Goal: Information Seeking & Learning: Understand process/instructions

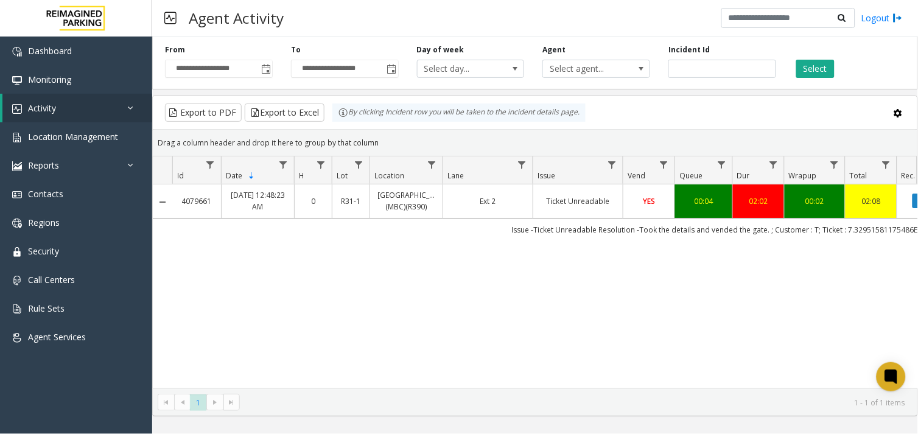
scroll to position [0, 283]
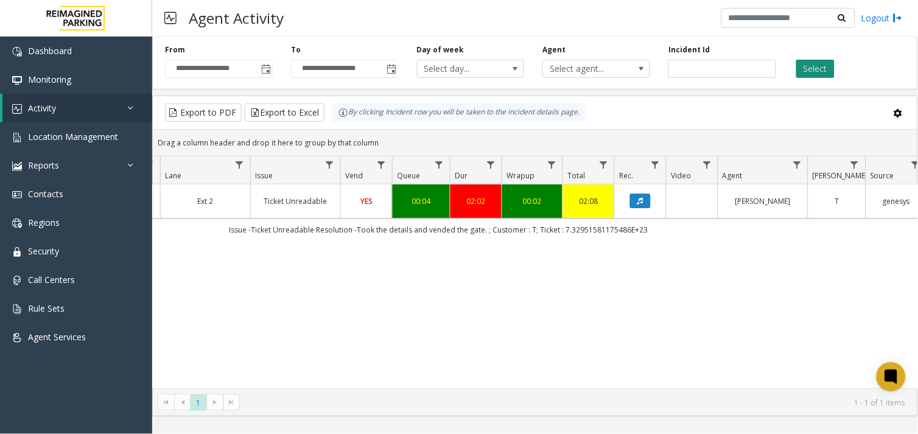
click at [834, 71] on button "Select" at bounding box center [816, 69] width 38 height 18
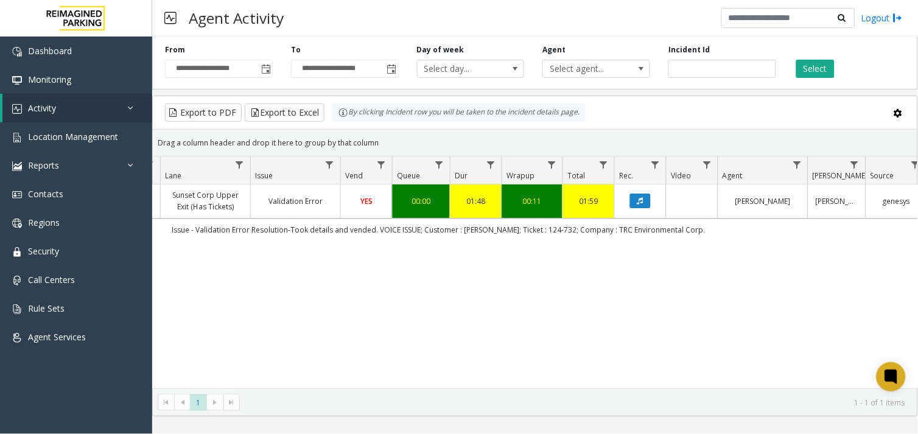
drag, startPoint x: 465, startPoint y: 388, endPoint x: 440, endPoint y: 388, distance: 25.6
click at [440, 389] on kendo-pager "* 1 1 - 1 of 1 items" at bounding box center [535, 402] width 765 height 27
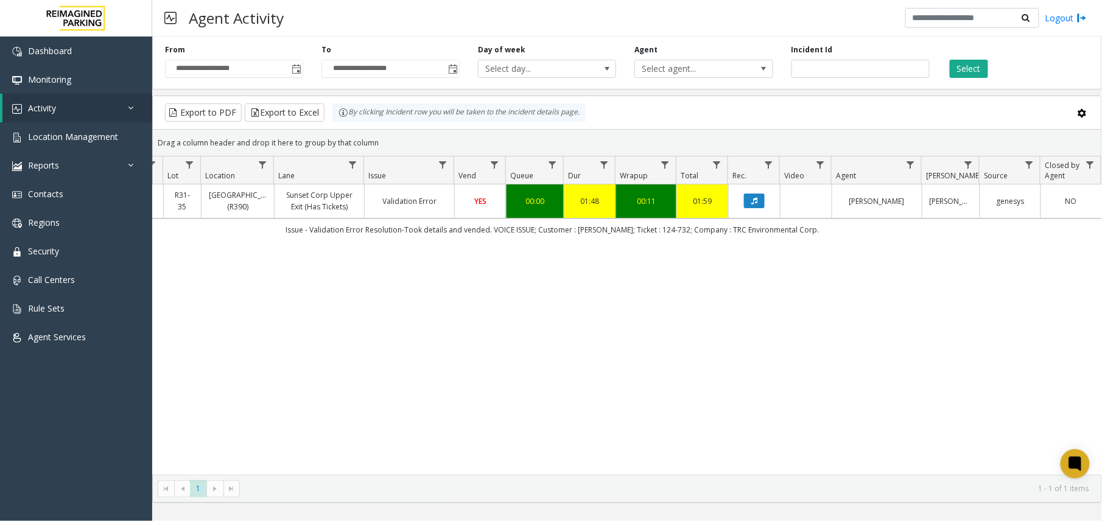
scroll to position [0, 169]
click at [809, 71] on input "*******" at bounding box center [861, 69] width 138 height 18
paste input "number"
click at [918, 74] on div "Select" at bounding box center [1017, 60] width 156 height 33
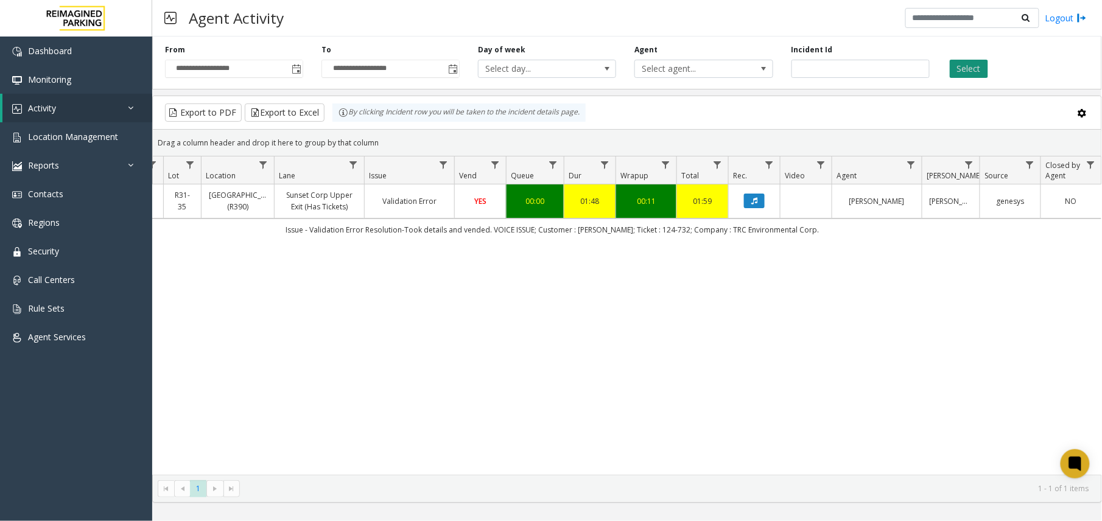
click at [918, 74] on button "Select" at bounding box center [969, 69] width 38 height 18
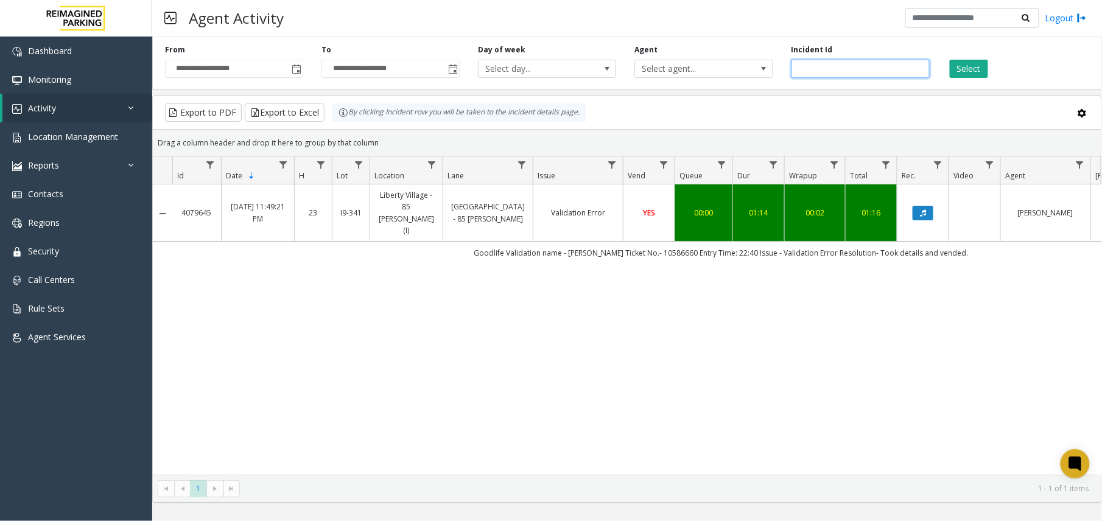
click at [803, 69] on input "*******" at bounding box center [861, 69] width 138 height 18
paste input "number"
click at [918, 65] on button "Select" at bounding box center [969, 69] width 38 height 18
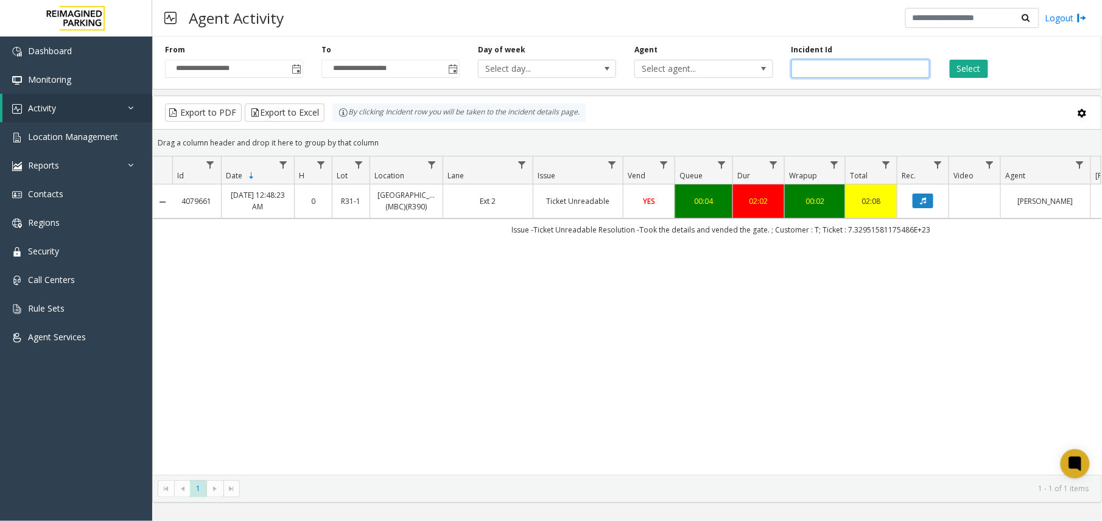
click at [814, 68] on input "*******" at bounding box center [861, 69] width 138 height 18
paste input "number"
click at [918, 69] on button "Select" at bounding box center [969, 69] width 38 height 18
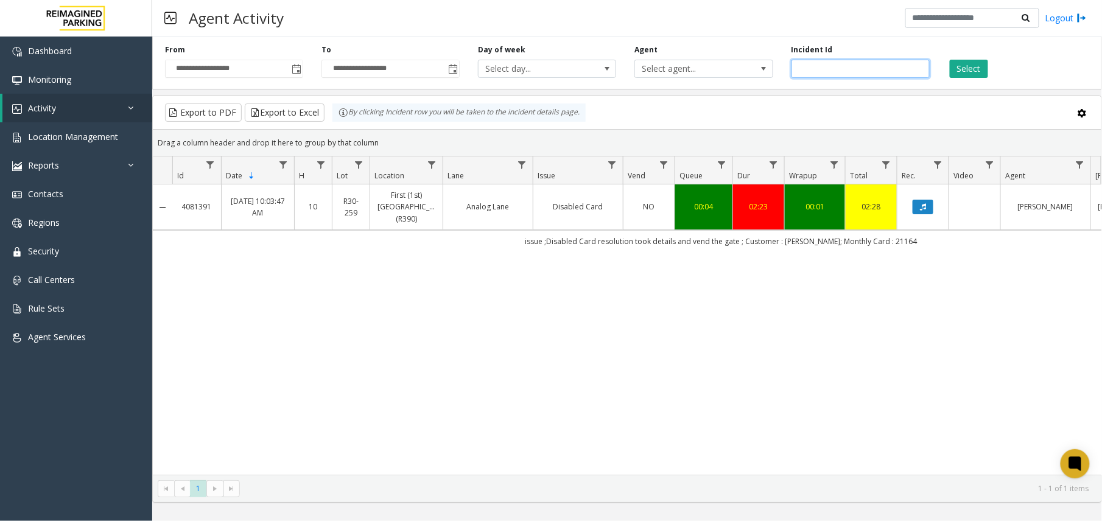
click at [810, 74] on input "*******" at bounding box center [861, 69] width 138 height 18
paste input "number"
click at [918, 71] on button "Select" at bounding box center [969, 69] width 38 height 18
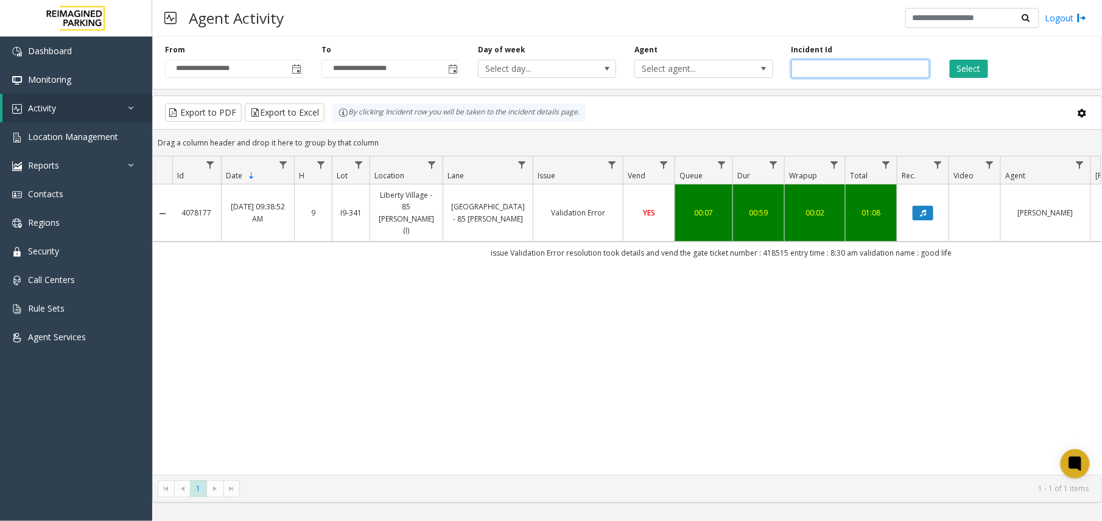
click at [809, 76] on input "*******" at bounding box center [861, 69] width 138 height 18
paste input "number"
type input "*******"
click at [918, 68] on button "Select" at bounding box center [969, 69] width 38 height 18
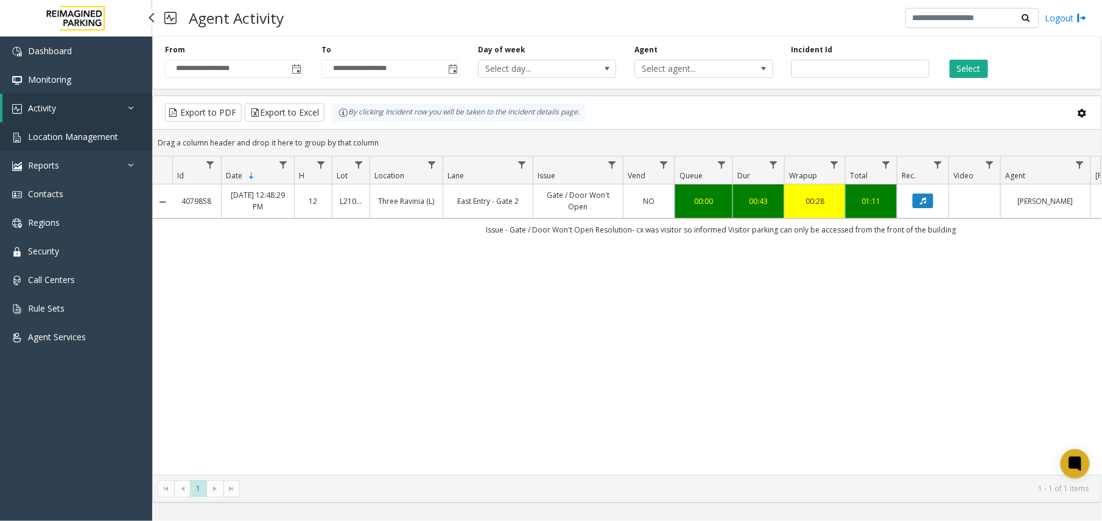
click at [71, 129] on link "Location Management" at bounding box center [76, 136] width 152 height 29
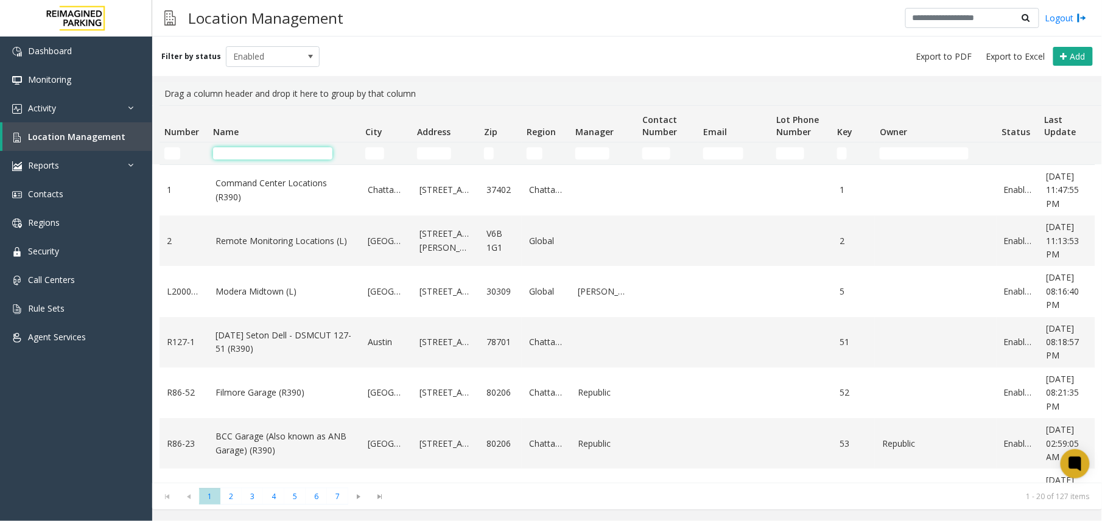
click at [269, 154] on input "Name Filter" at bounding box center [272, 153] width 119 height 12
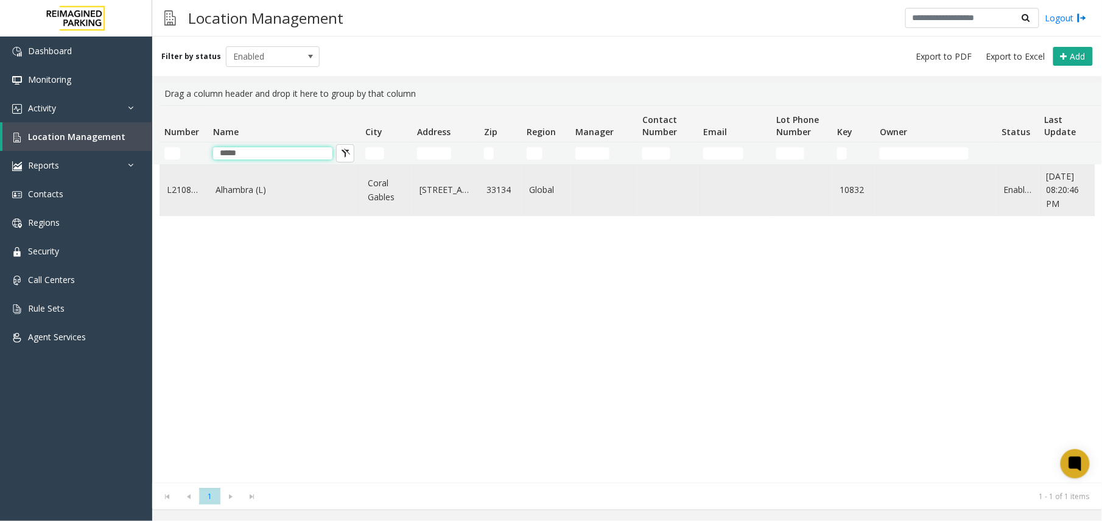
type input "*****"
click at [249, 183] on td "Alhambra (L)" at bounding box center [284, 190] width 152 height 51
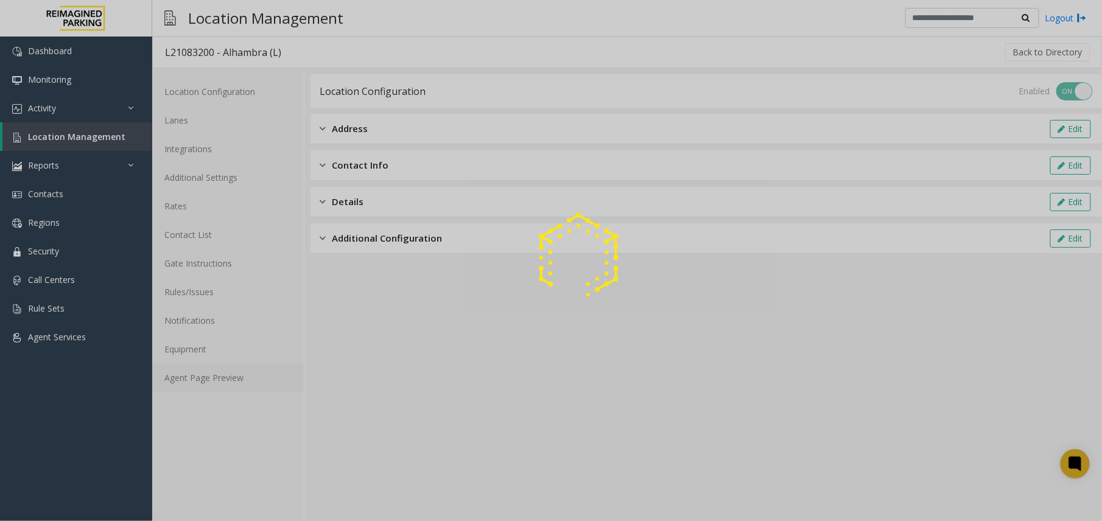
click at [217, 390] on link "Agent Page Preview" at bounding box center [228, 378] width 152 height 29
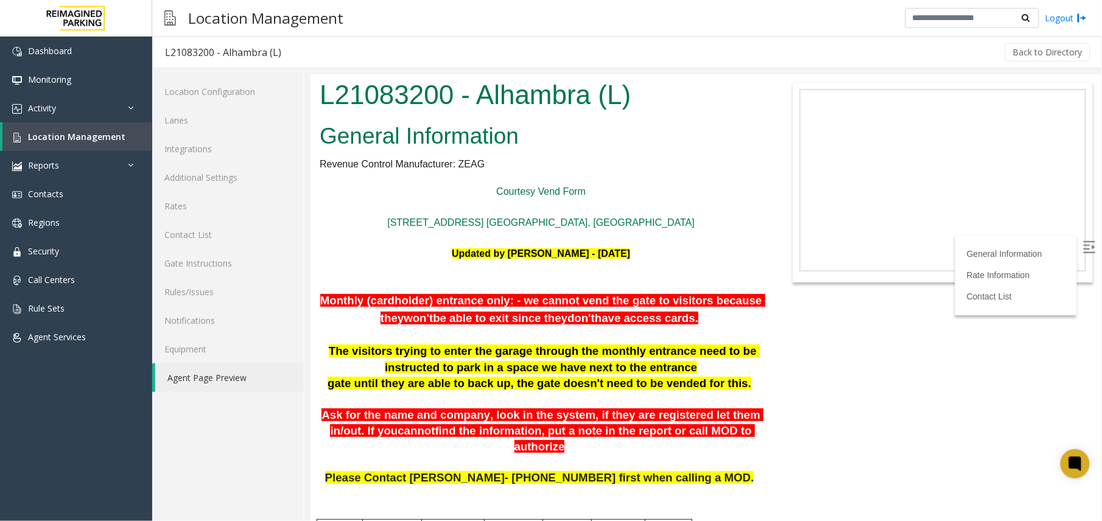
scroll to position [81, 0]
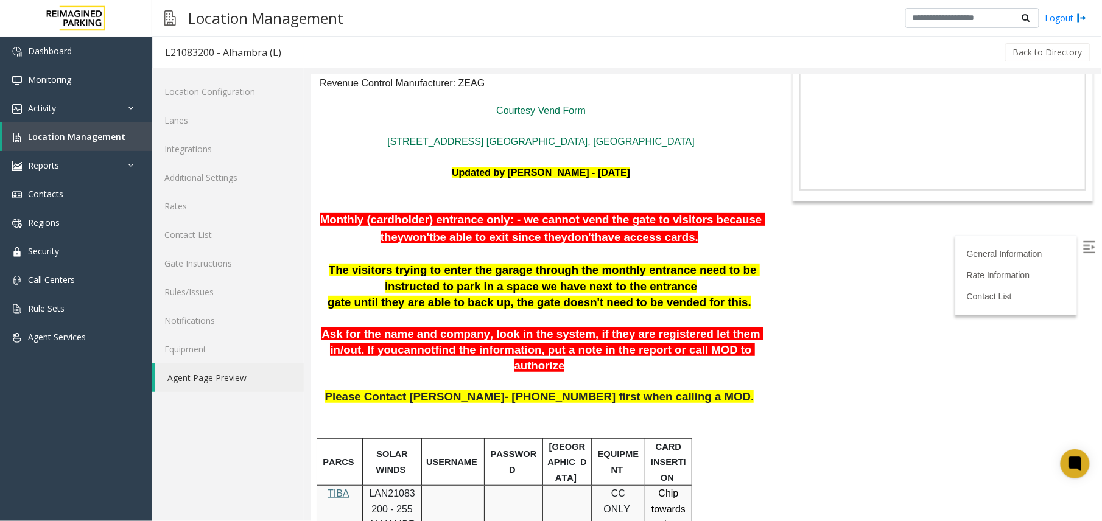
click at [918, 235] on body "L21083200 - Alhambra (L) General Information Revenue Control Manufacturer: ZEAG…" at bounding box center [705, 216] width 790 height 447
click at [918, 247] on label at bounding box center [1090, 248] width 18 height 18
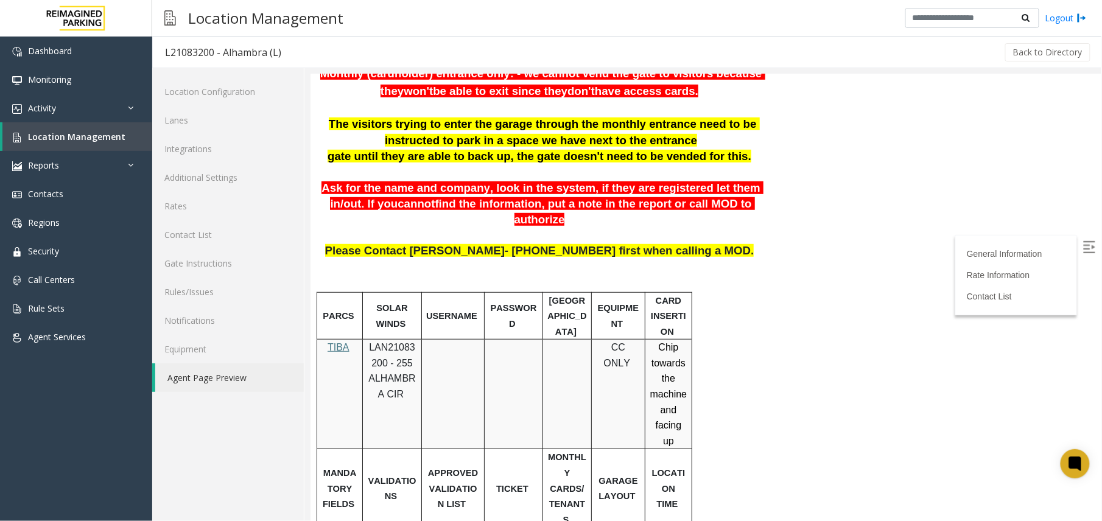
scroll to position [244, 0]
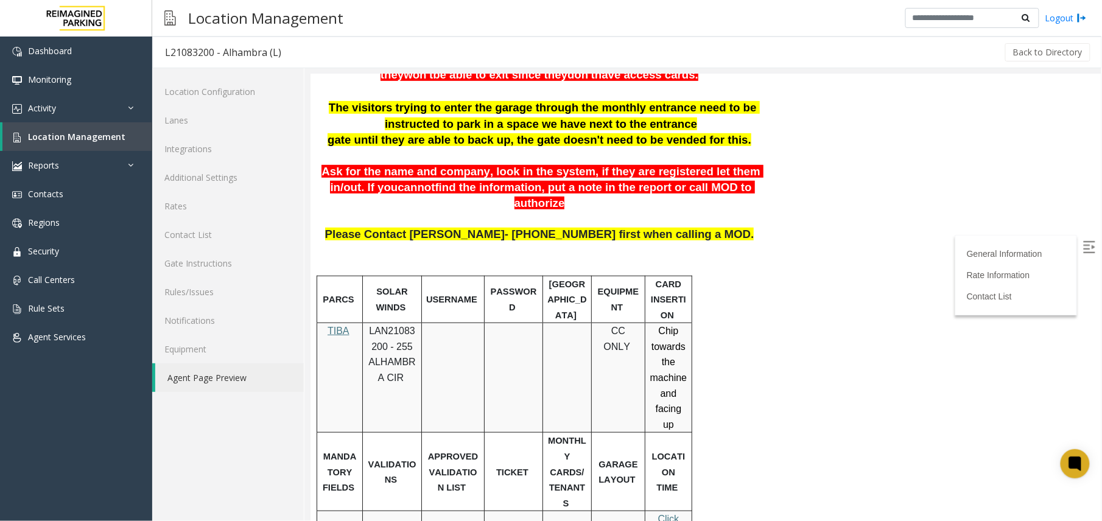
click at [373, 325] on span "LAN21083200 - 255 ALHAMBRA CIR" at bounding box center [391, 353] width 47 height 57
copy span "LAN21083200"
click at [82, 110] on link "Activity" at bounding box center [76, 108] width 152 height 29
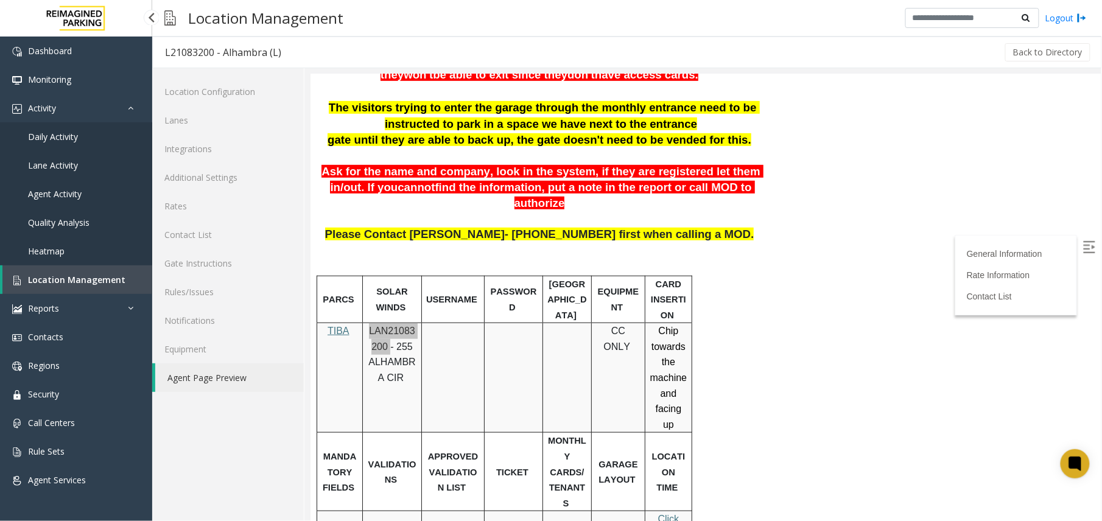
click at [52, 195] on span "Agent Activity" at bounding box center [55, 194] width 54 height 12
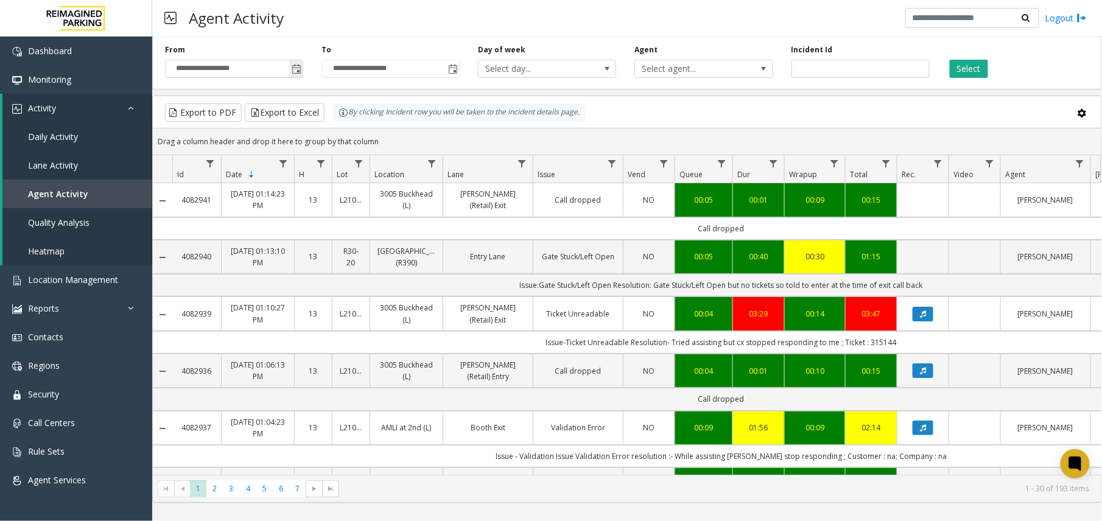
click at [300, 68] on span "Toggle popup" at bounding box center [297, 70] width 10 height 10
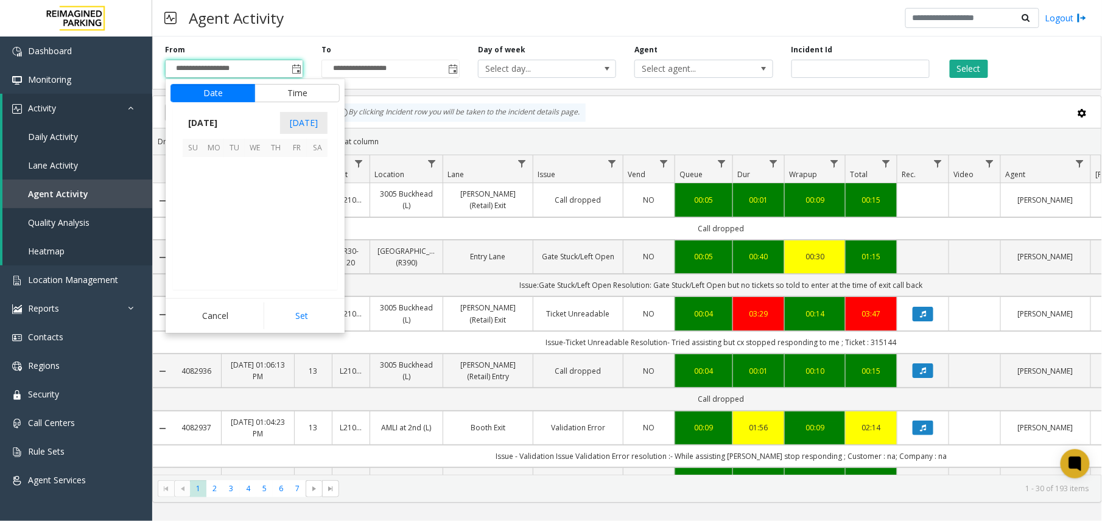
scroll to position [218553, 0]
click at [210, 205] on span "15" at bounding box center [213, 209] width 21 height 21
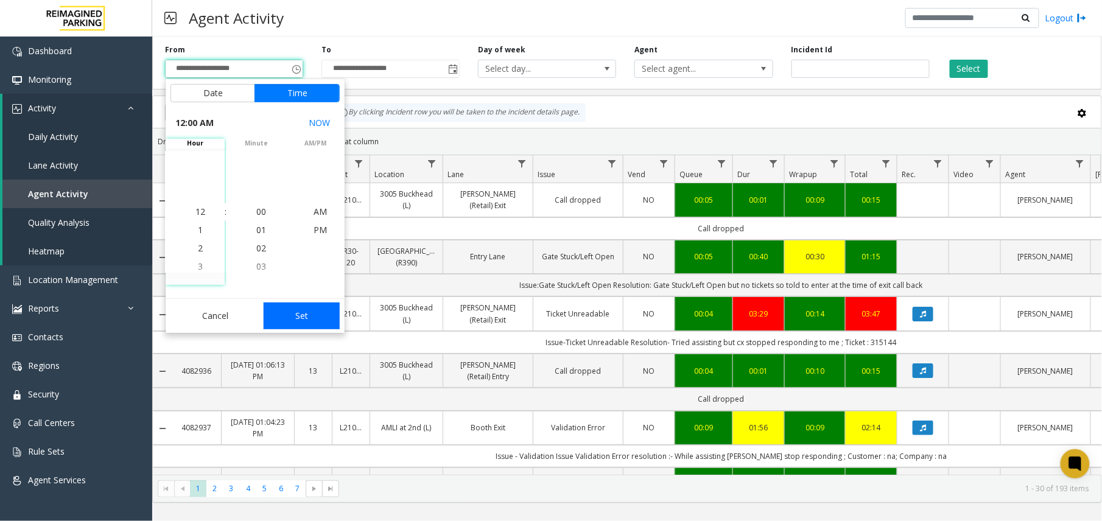
click at [304, 310] on button "Set" at bounding box center [302, 316] width 77 height 27
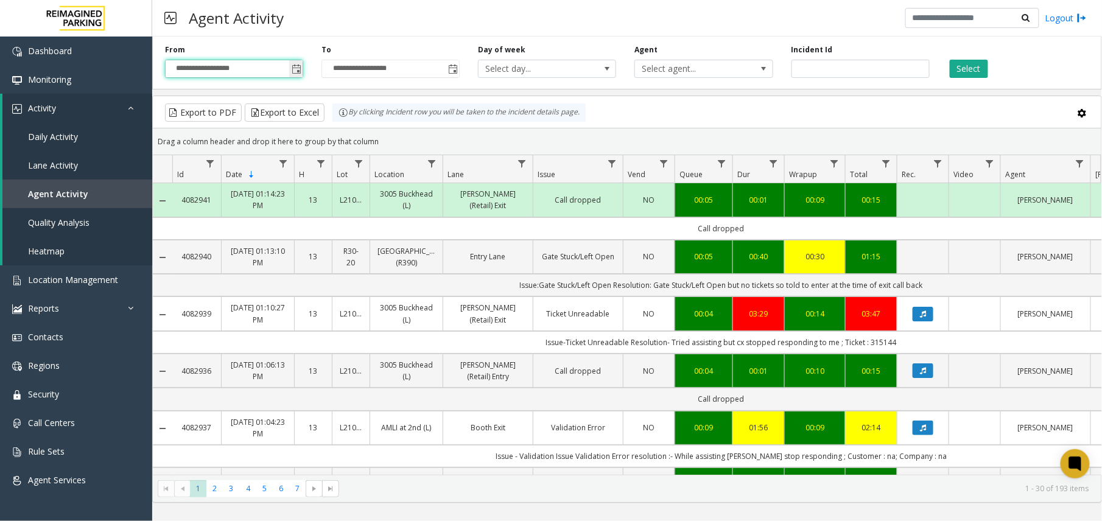
click at [290, 69] on span "Toggle popup" at bounding box center [295, 68] width 13 height 19
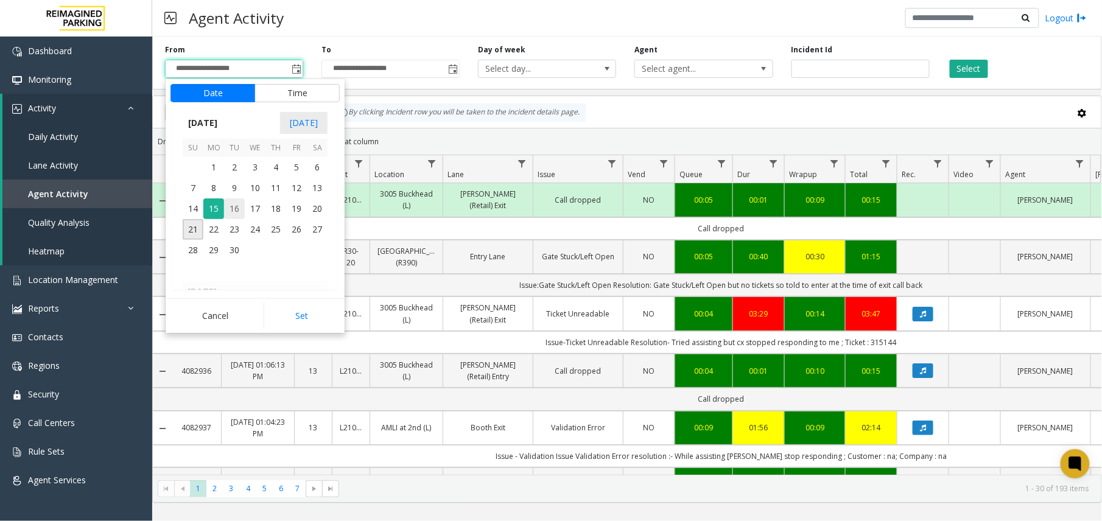
click at [232, 212] on span "16" at bounding box center [234, 209] width 21 height 21
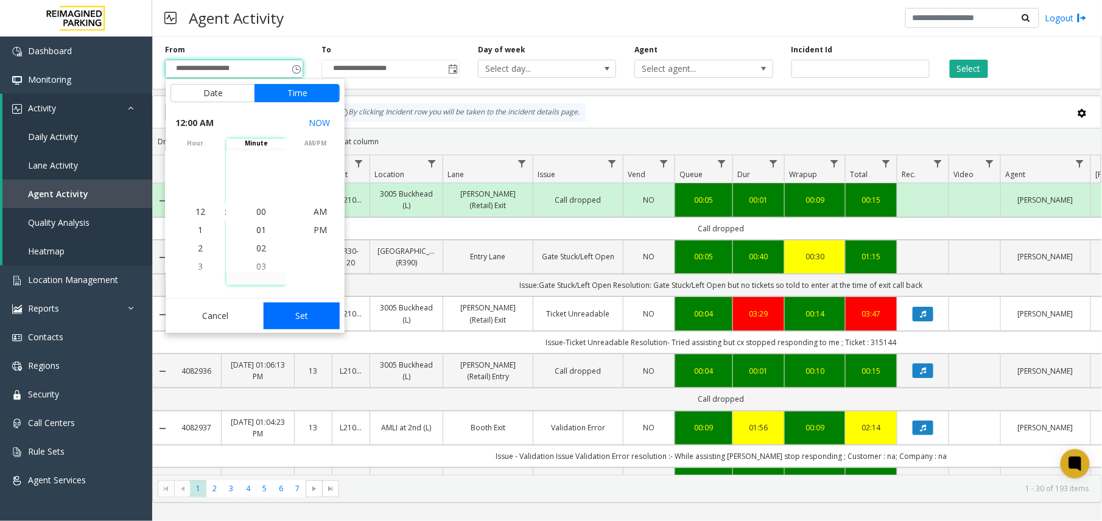
click at [291, 303] on button "Set" at bounding box center [302, 316] width 77 height 27
type input "**********"
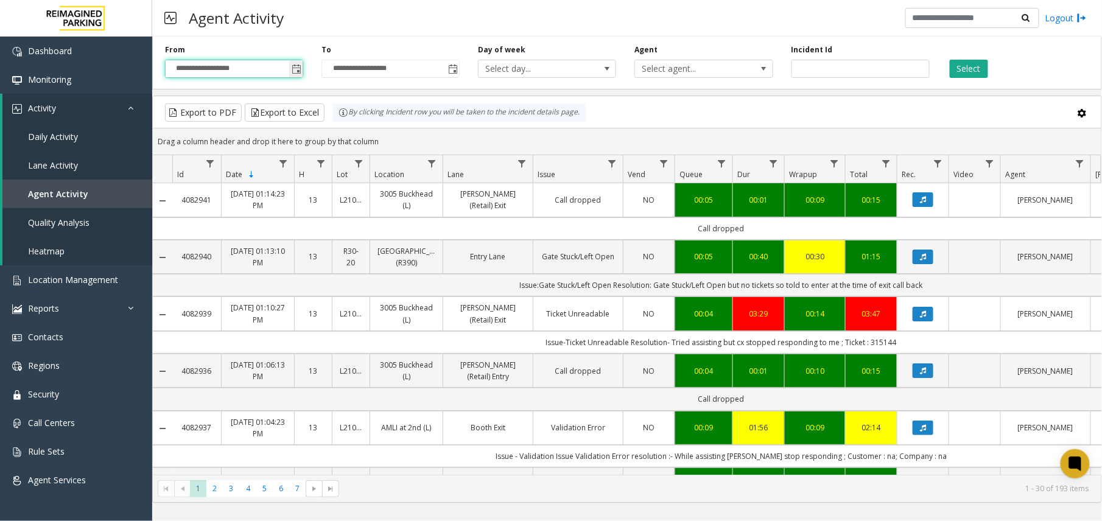
click at [290, 73] on span "Toggle popup" at bounding box center [295, 68] width 13 height 19
click at [577, 142] on div "Drag a column header and drop it here to group by that column" at bounding box center [627, 141] width 949 height 21
click at [295, 69] on span "Toggle popup" at bounding box center [297, 70] width 10 height 10
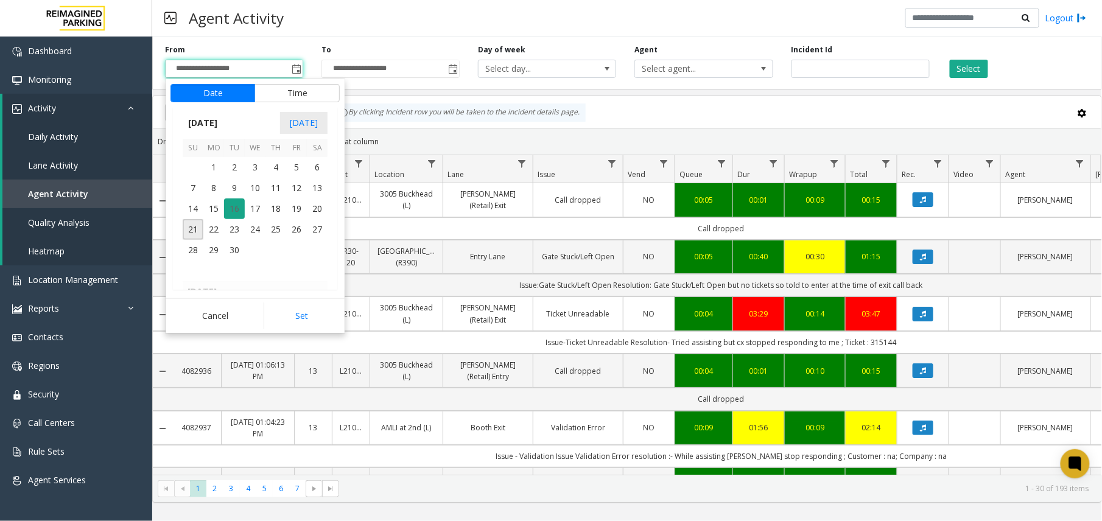
click at [232, 208] on span "16" at bounding box center [234, 209] width 21 height 21
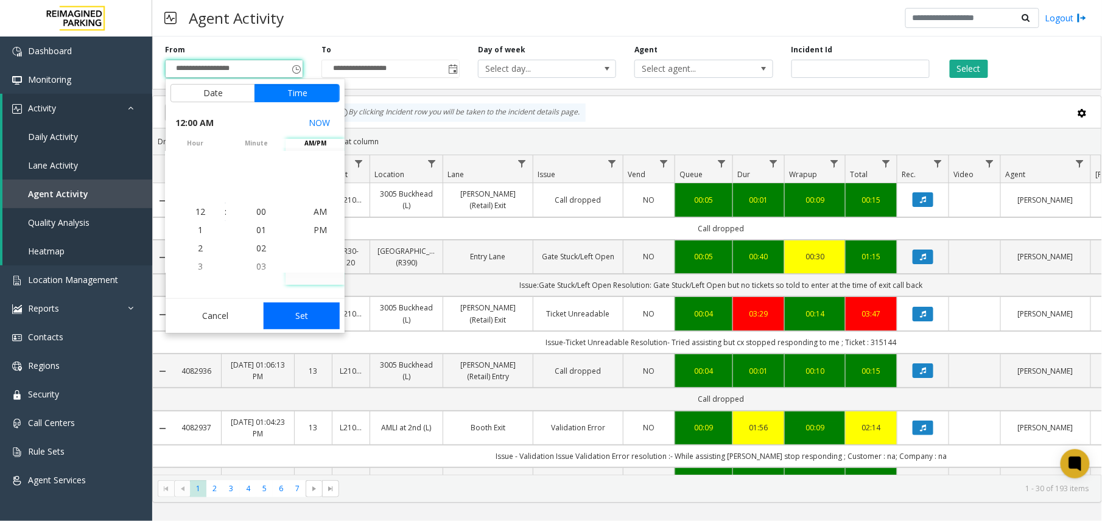
click at [298, 325] on button "Set" at bounding box center [302, 316] width 77 height 27
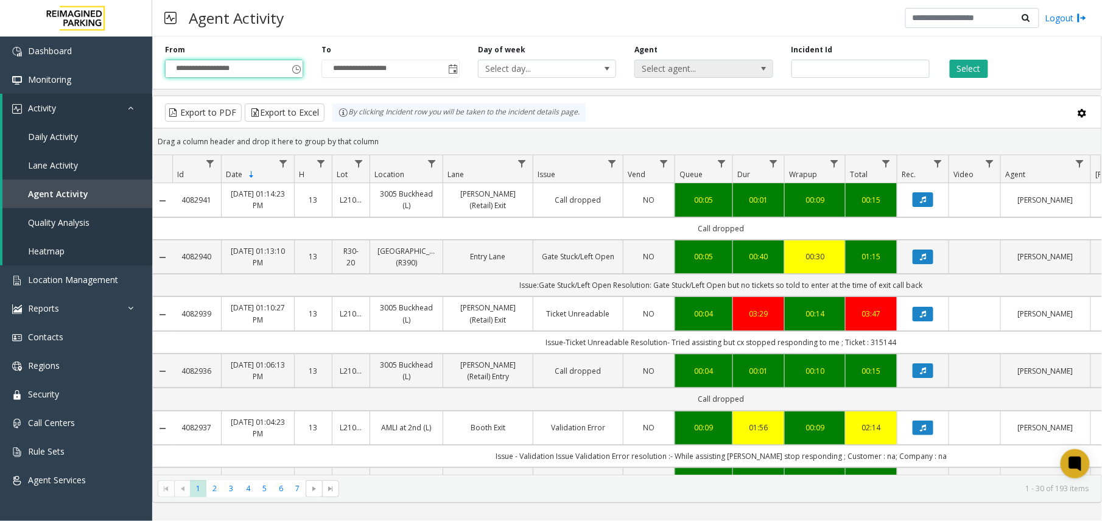
click at [665, 67] on span "Select agent..." at bounding box center [690, 68] width 110 height 17
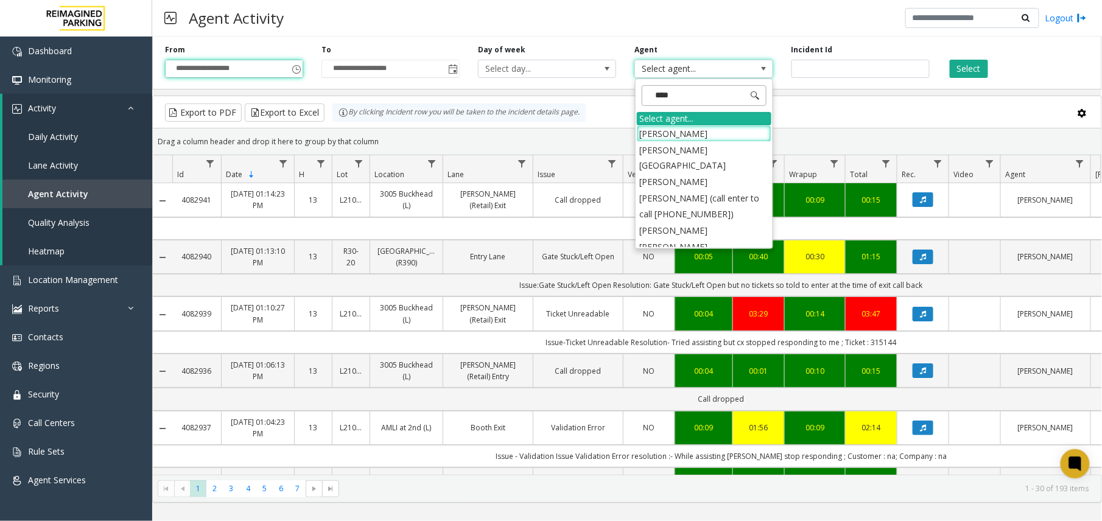
type input "*****"
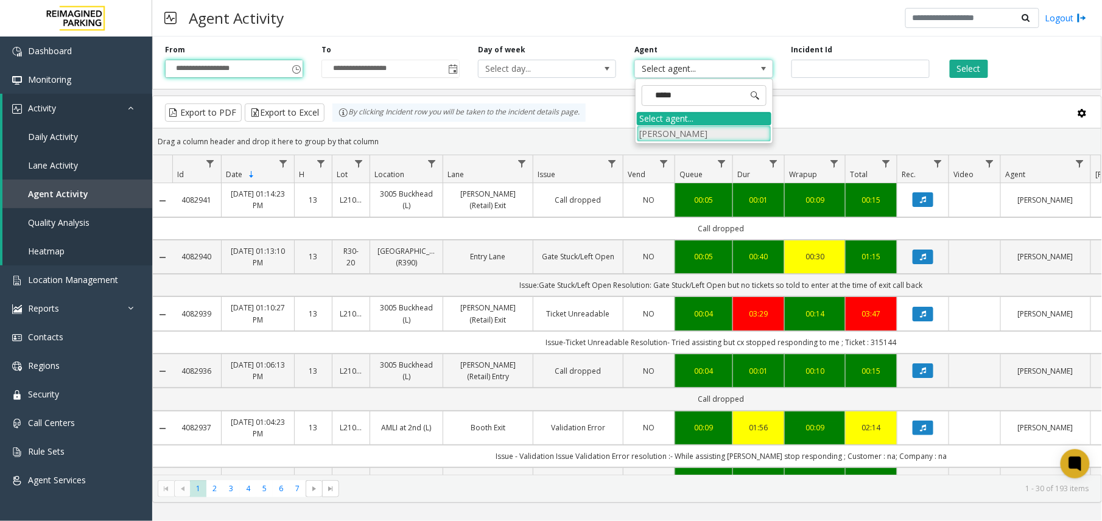
click at [686, 134] on li "[PERSON_NAME]" at bounding box center [704, 133] width 135 height 16
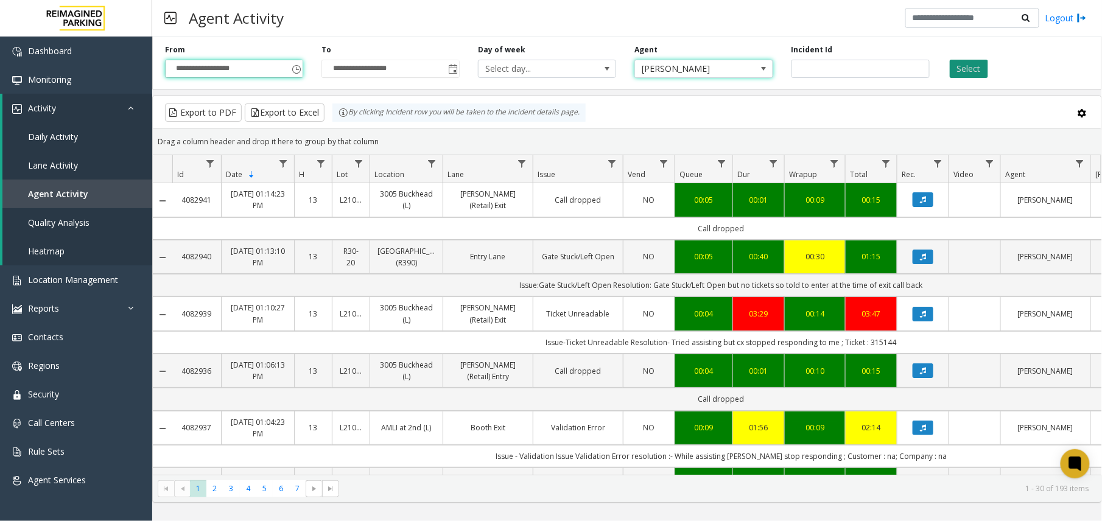
click at [918, 63] on button "Select" at bounding box center [969, 69] width 38 height 18
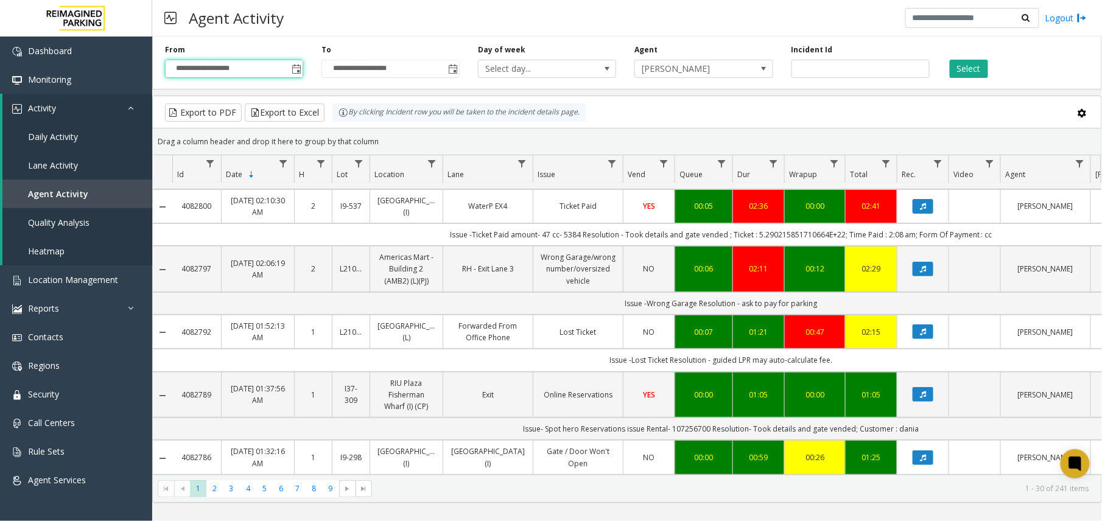
scroll to position [81, 0]
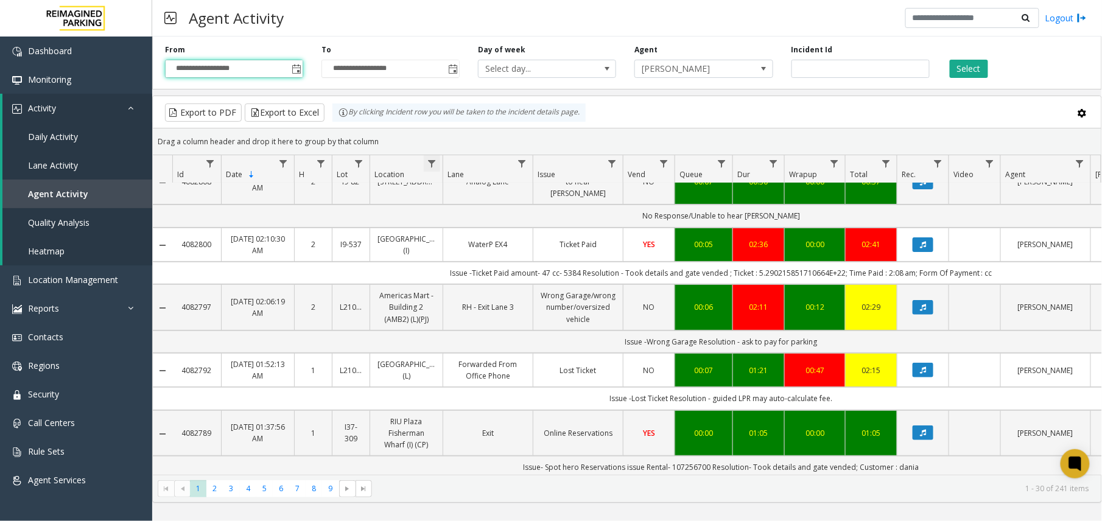
click at [429, 163] on span "Data table" at bounding box center [432, 164] width 10 height 10
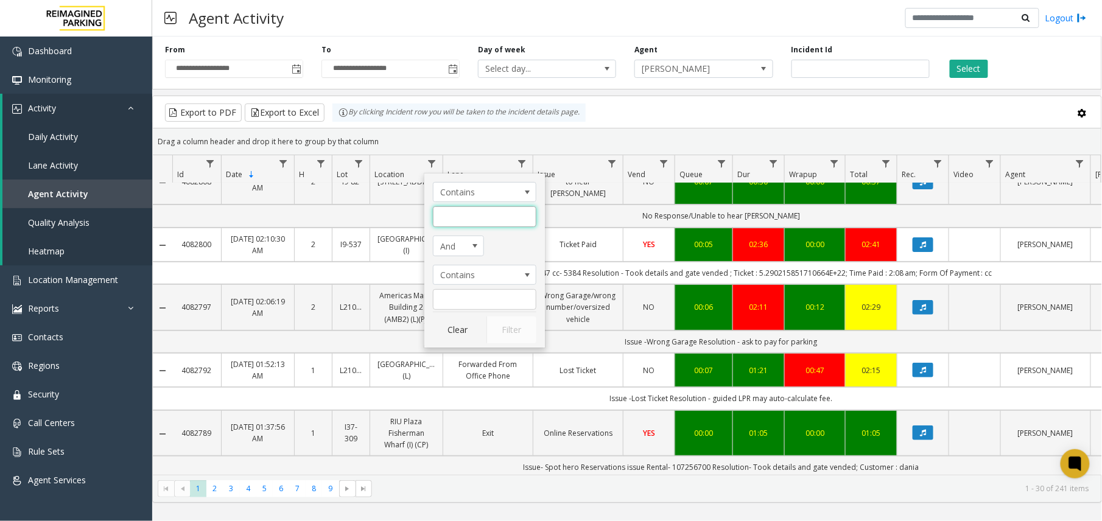
click at [463, 220] on input "Location Filter" at bounding box center [485, 216] width 104 height 21
type input "******"
click at [524, 325] on button "Filter" at bounding box center [512, 330] width 50 height 27
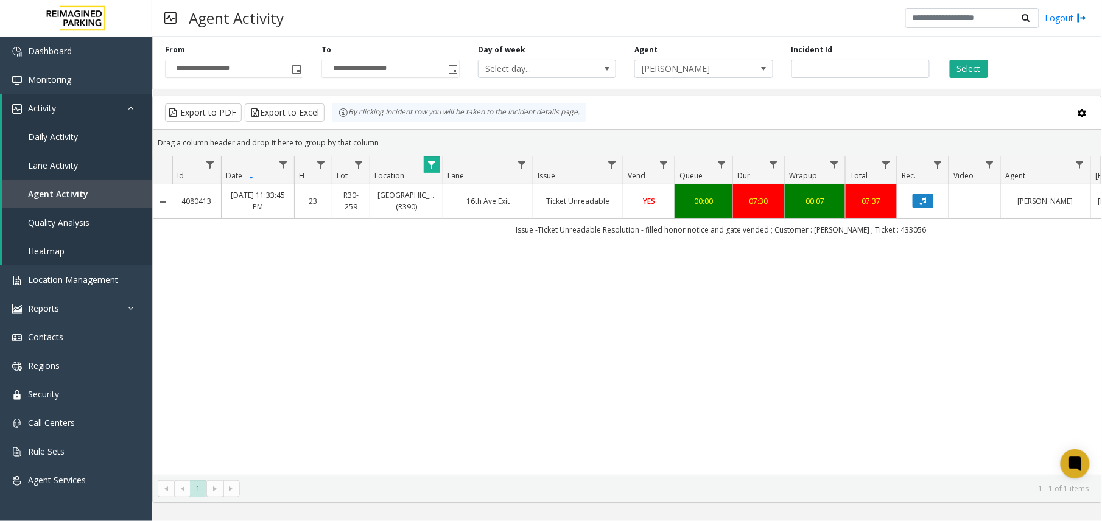
click at [485, 209] on td "16th Ave Exit" at bounding box center [488, 201] width 90 height 33
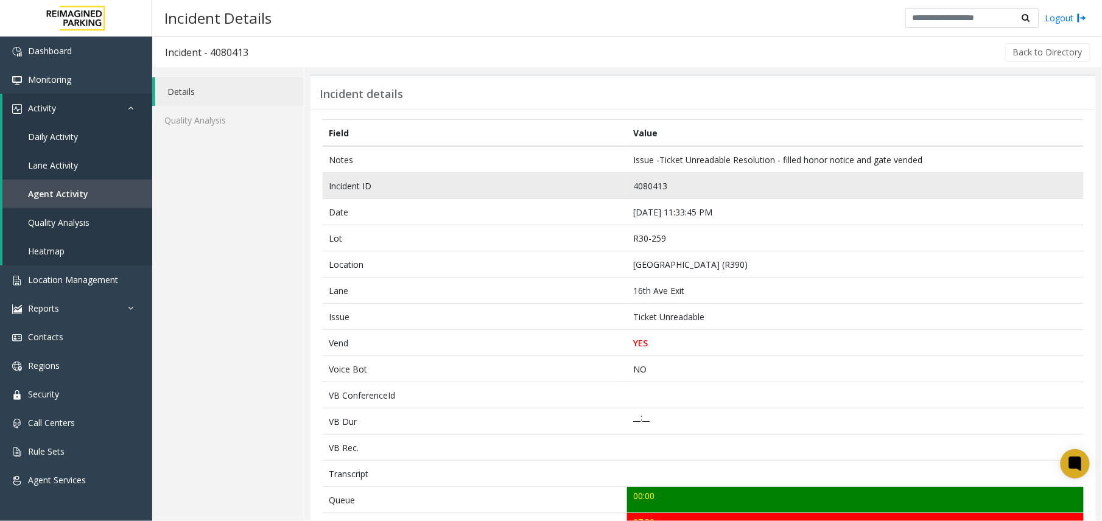
click at [650, 196] on td "4080413" at bounding box center [855, 186] width 457 height 26
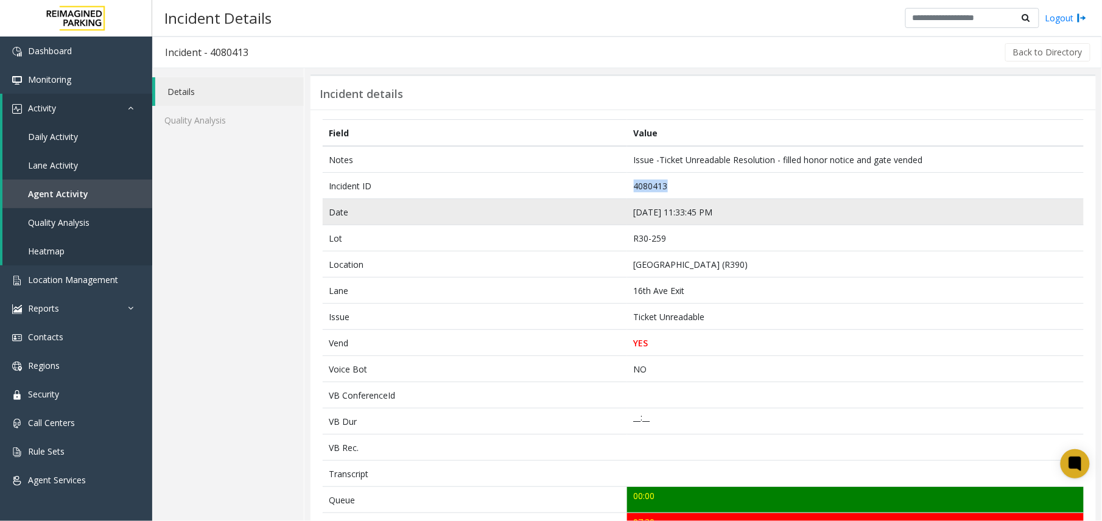
copy td "4080413"
click at [661, 217] on td "[DATE] 11:33:45 PM" at bounding box center [855, 212] width 457 height 26
copy td "[DATE] 11:33:45 PM"
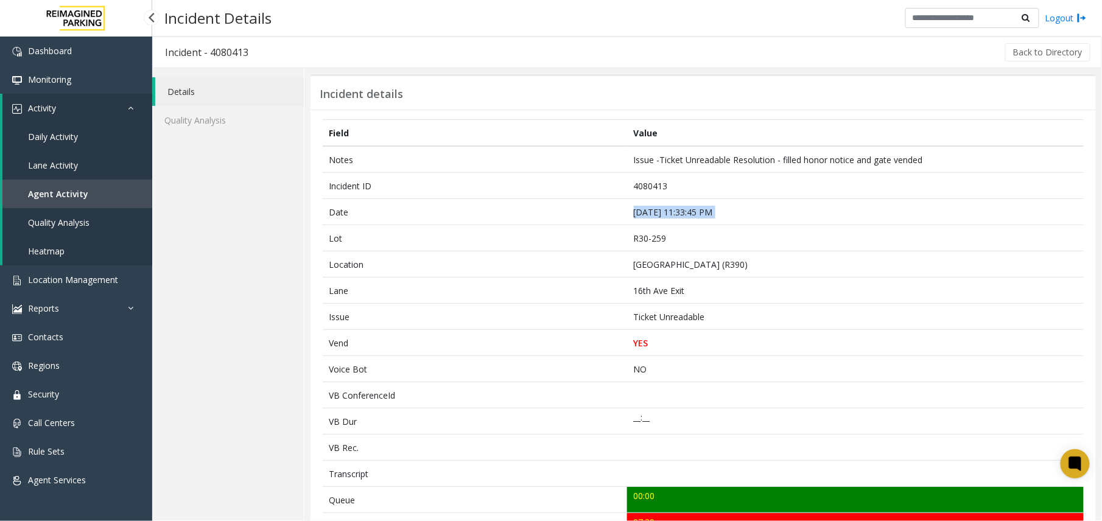
click at [29, 191] on span "Agent Activity" at bounding box center [58, 194] width 60 height 12
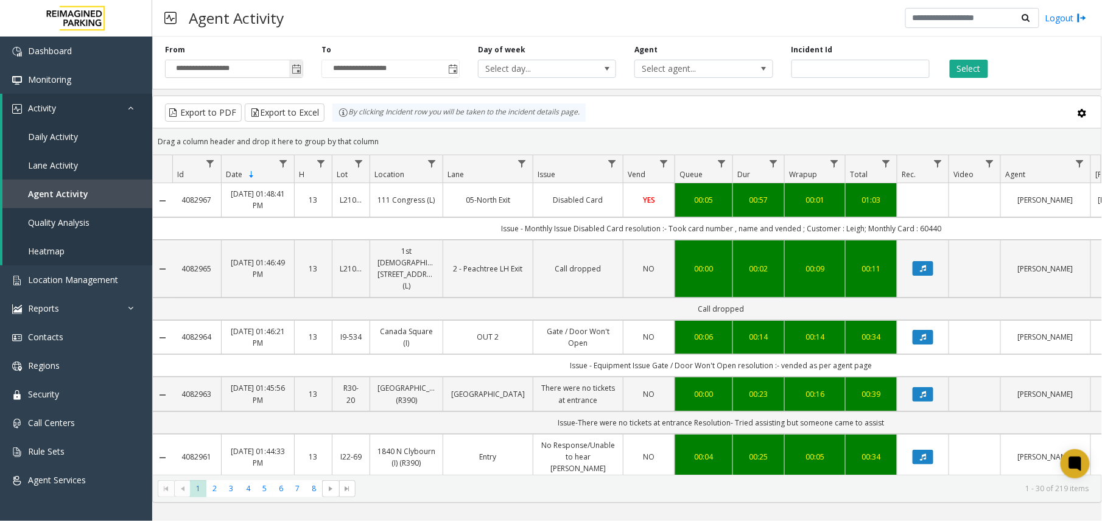
click at [293, 77] on span "Toggle popup" at bounding box center [295, 68] width 13 height 19
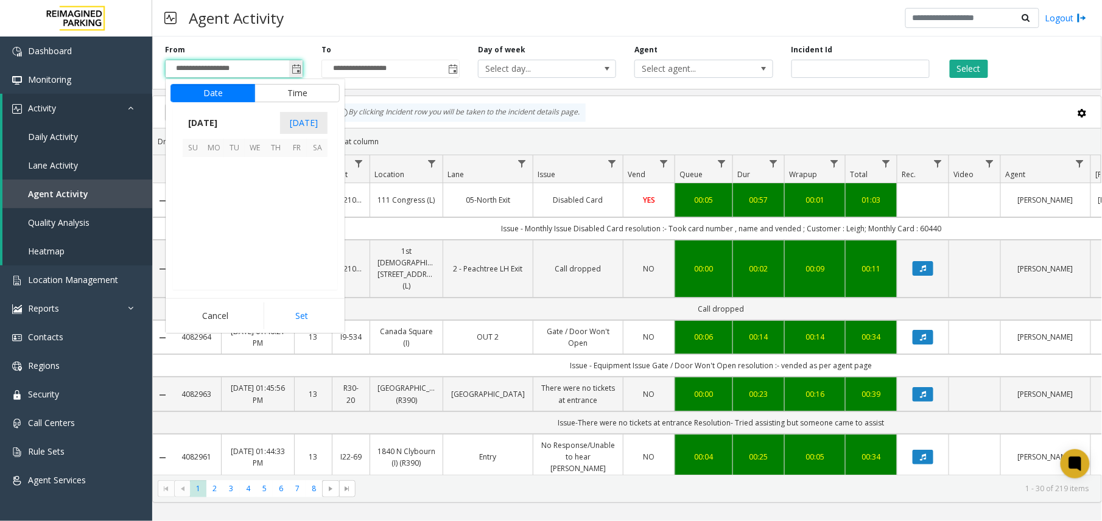
scroll to position [218553, 0]
click at [211, 209] on span "15" at bounding box center [213, 209] width 21 height 21
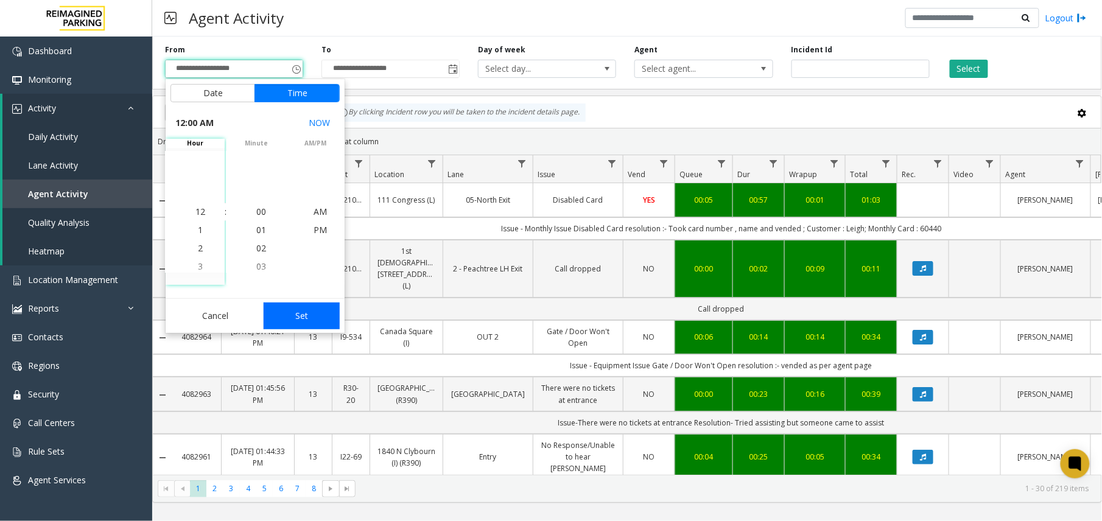
click at [296, 308] on button "Set" at bounding box center [302, 316] width 77 height 27
type input "**********"
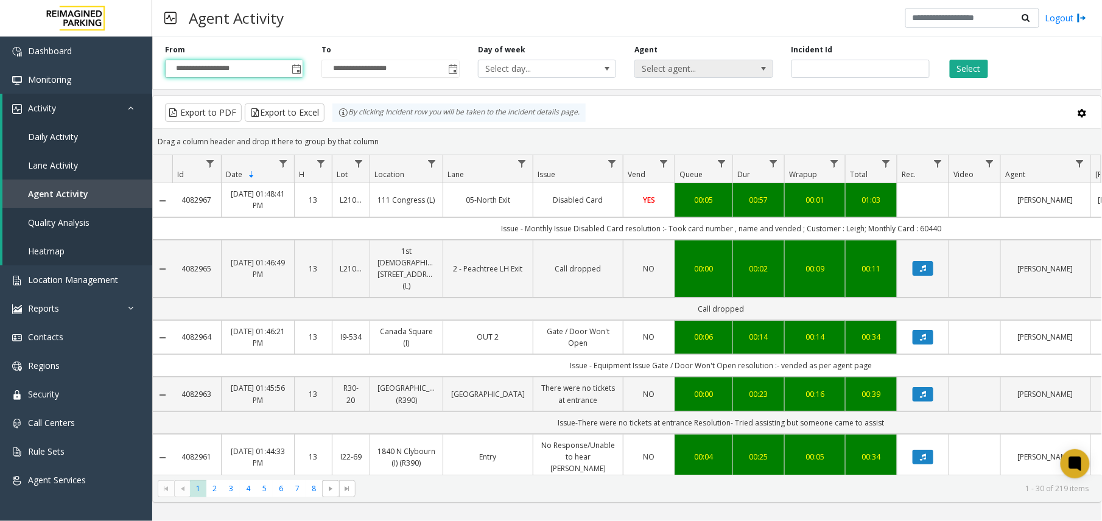
click at [717, 71] on span "Select agent..." at bounding box center [690, 68] width 110 height 17
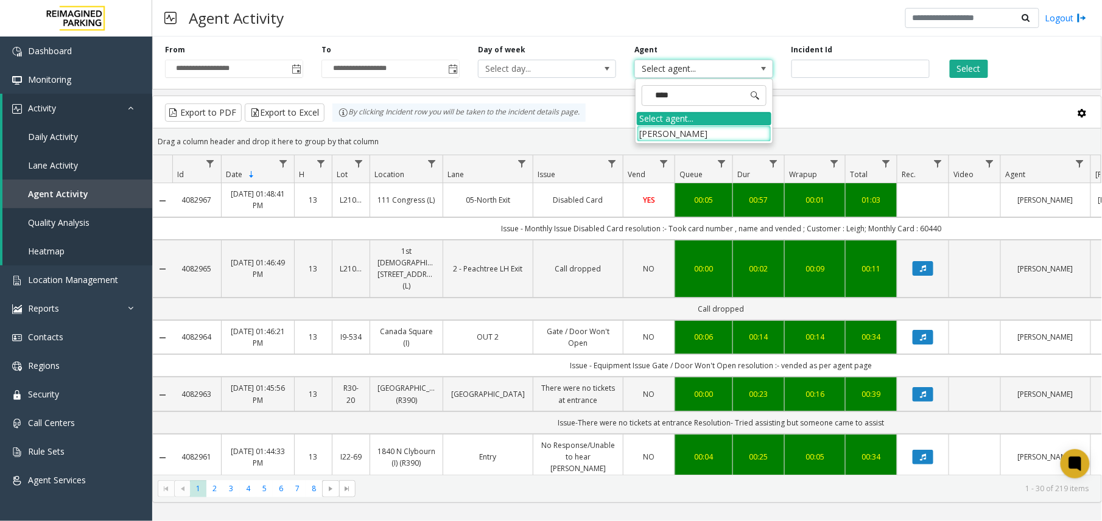
type input "*****"
click at [689, 138] on li "[PERSON_NAME]" at bounding box center [704, 133] width 135 height 16
click at [918, 74] on button "Select" at bounding box center [969, 69] width 38 height 18
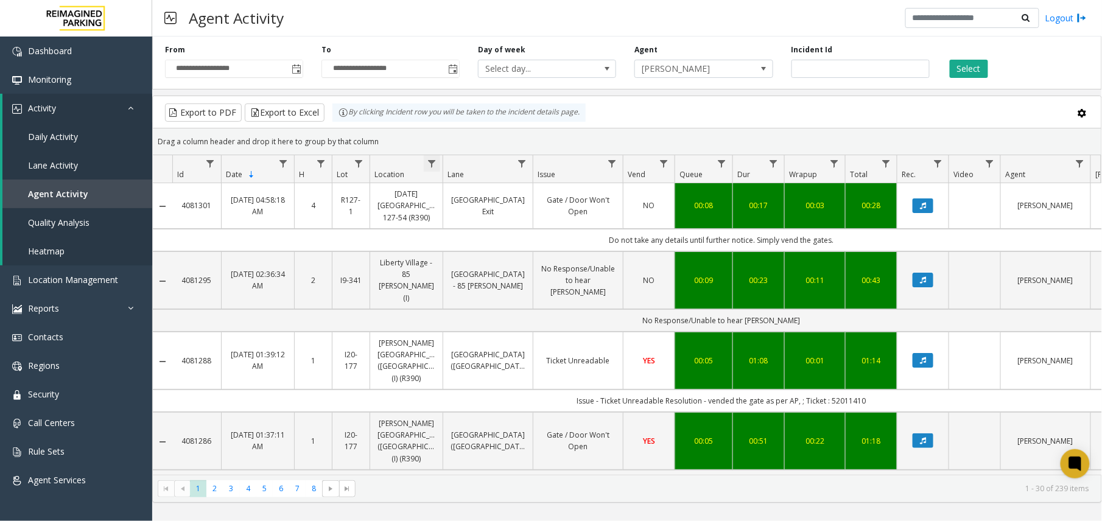
click at [430, 163] on span "Data table" at bounding box center [432, 164] width 10 height 10
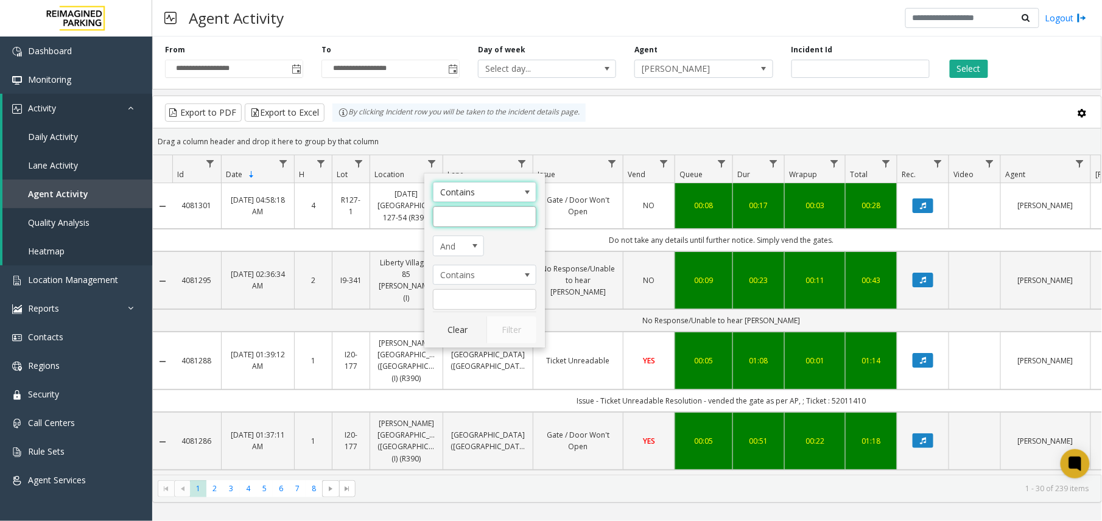
click at [462, 215] on input "Location Filter" at bounding box center [485, 216] width 104 height 21
type input "******"
click button "Filter" at bounding box center [512, 330] width 50 height 27
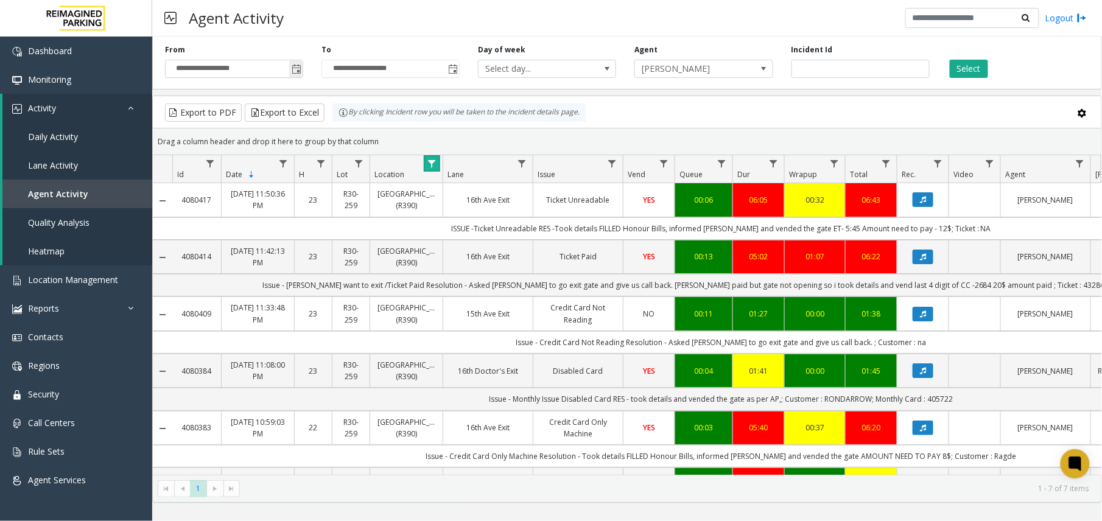
click at [295, 67] on span "Toggle popup" at bounding box center [297, 70] width 10 height 10
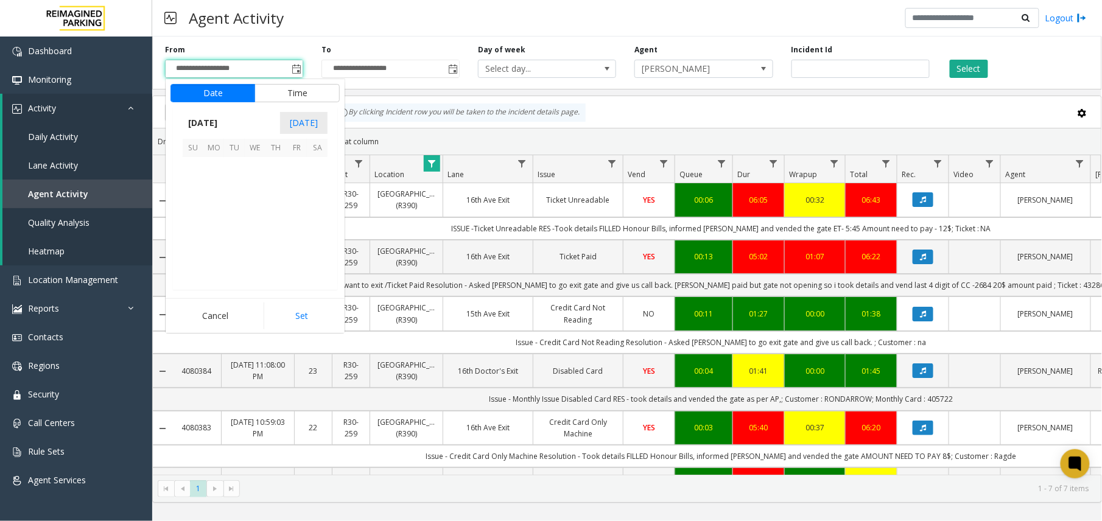
scroll to position [218553, 0]
click at [233, 212] on span "16" at bounding box center [234, 209] width 21 height 21
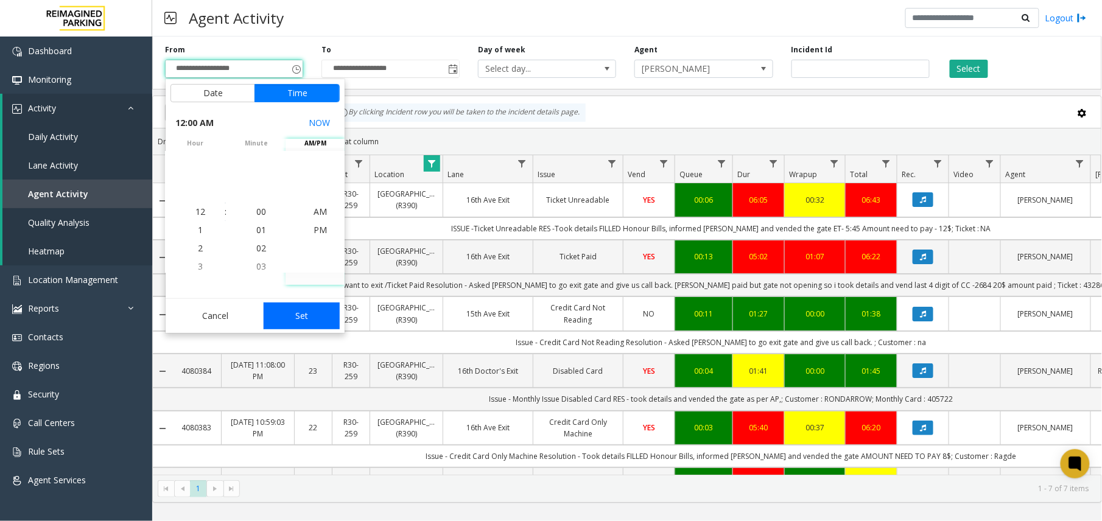
click at [295, 317] on button "Set" at bounding box center [302, 316] width 77 height 27
type input "**********"
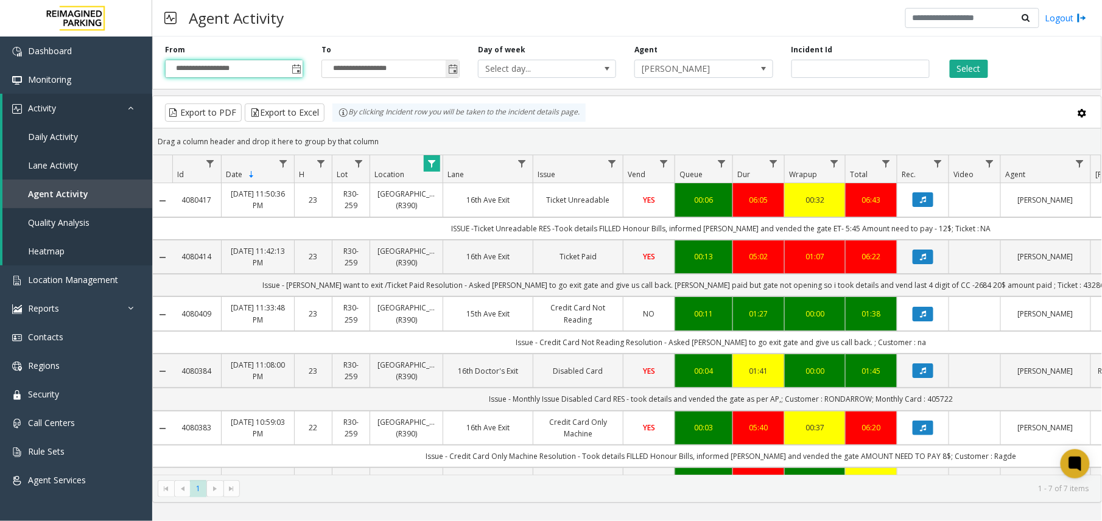
click at [449, 73] on span "Toggle popup" at bounding box center [453, 70] width 10 height 10
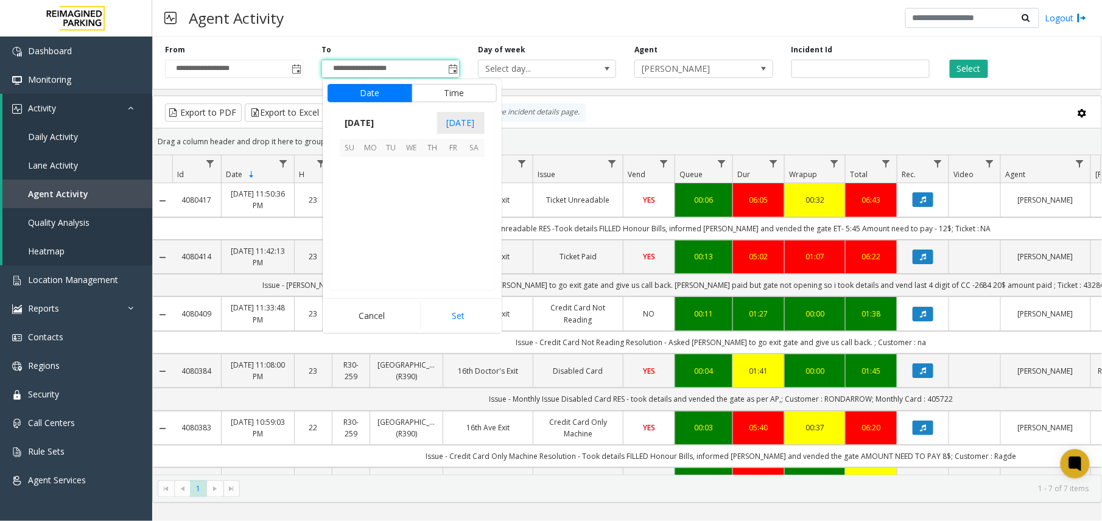
scroll to position [18, 0]
click at [430, 208] on span "18" at bounding box center [433, 209] width 21 height 21
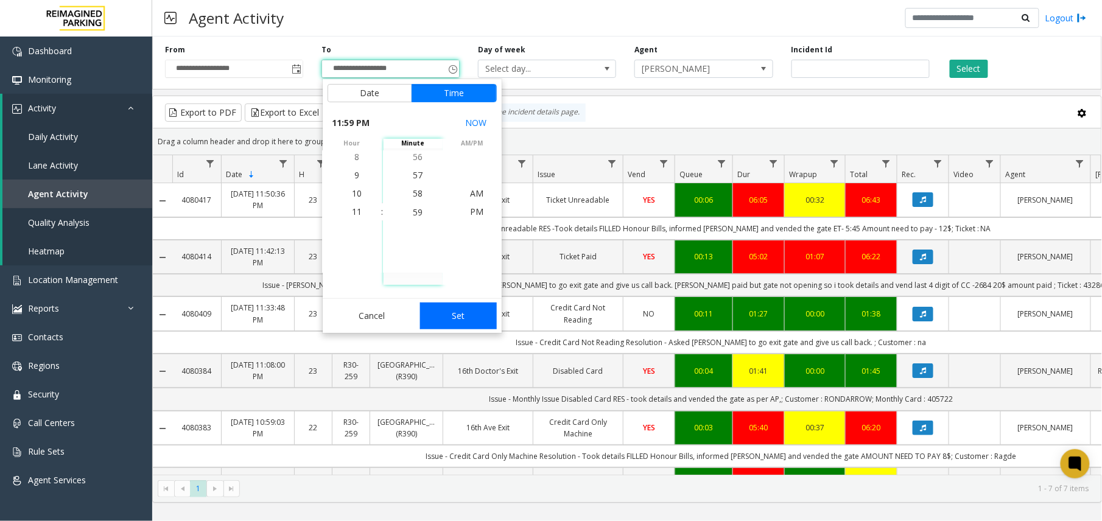
click at [490, 322] on button "Set" at bounding box center [458, 316] width 77 height 27
type input "**********"
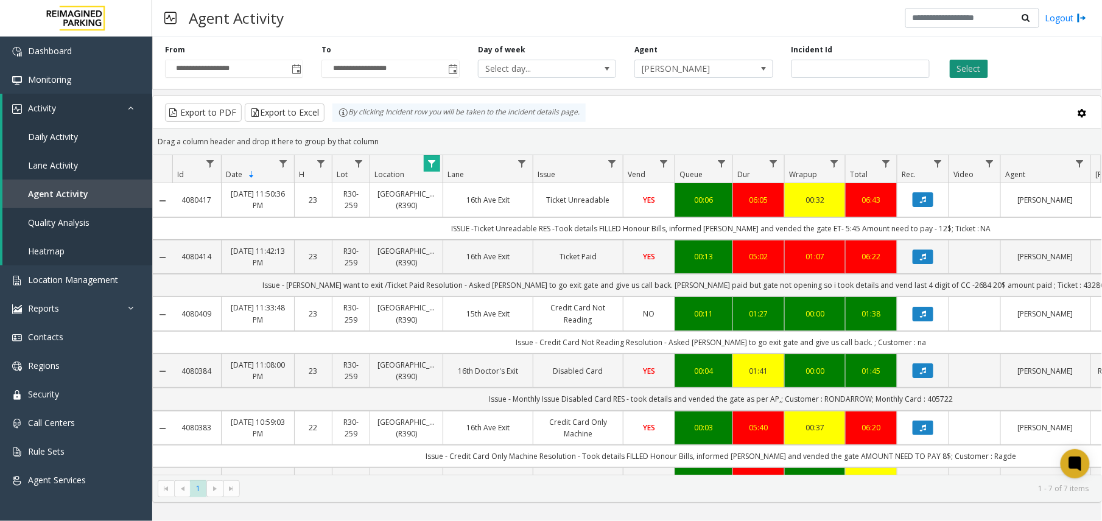
click at [918, 76] on button "Select" at bounding box center [969, 69] width 38 height 18
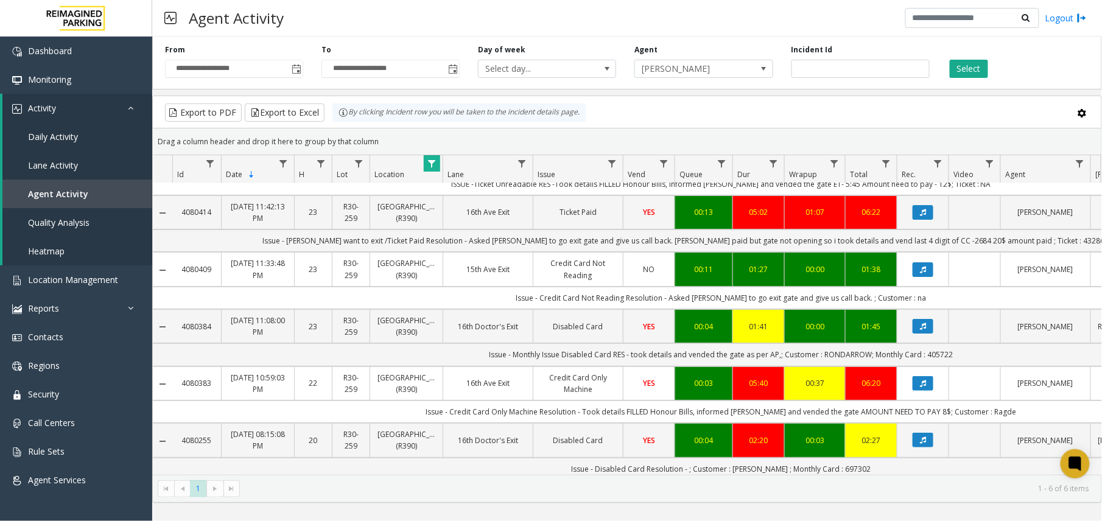
scroll to position [66, 0]
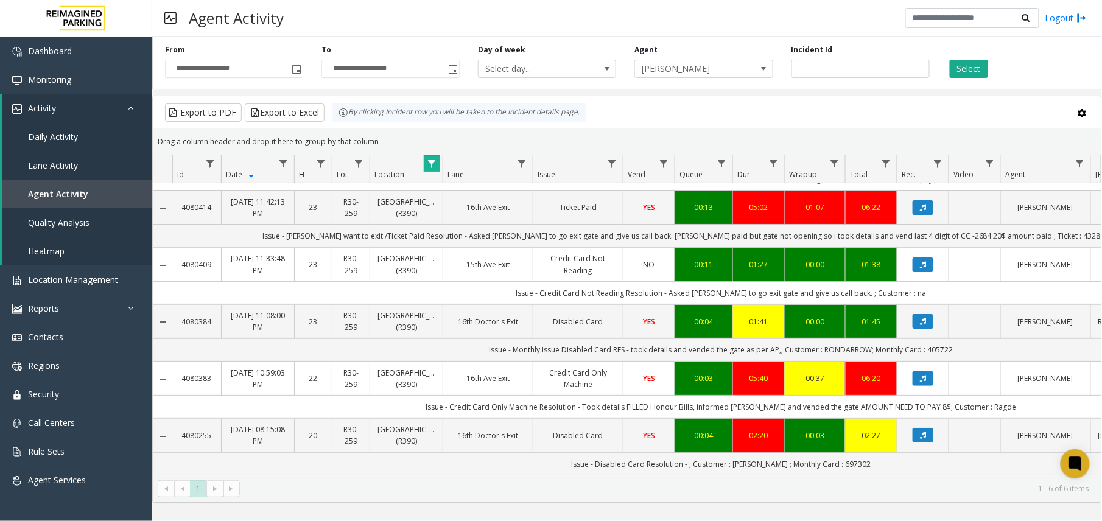
click at [515, 373] on link "16th Ave Exit" at bounding box center [488, 379] width 75 height 12
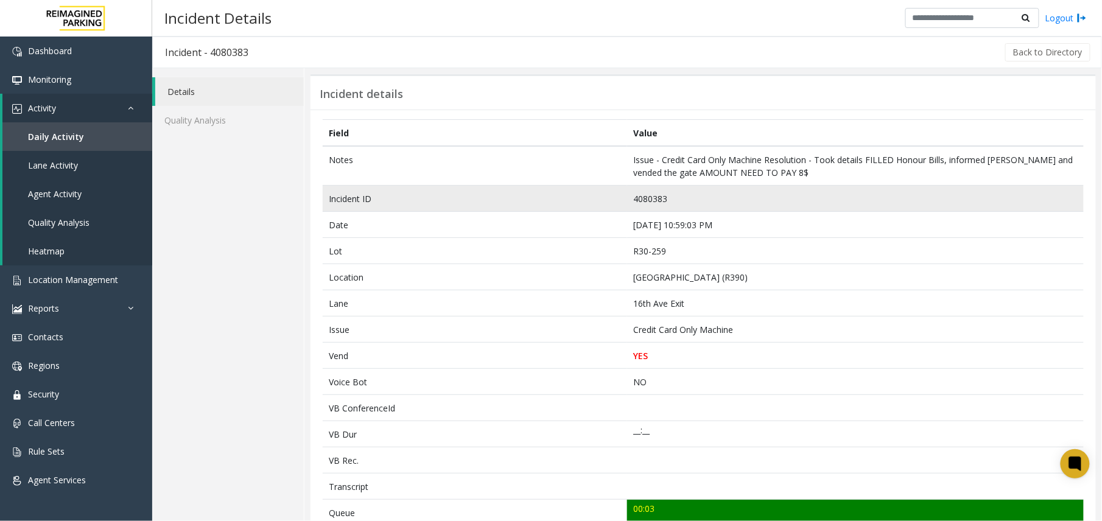
click at [633, 199] on td "4080383" at bounding box center [855, 199] width 457 height 26
copy td "4080383"
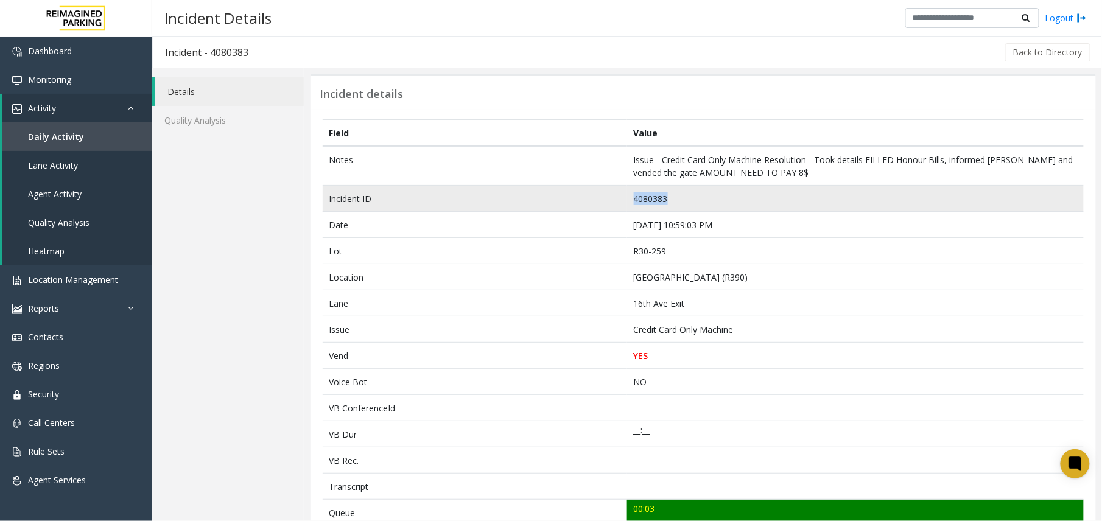
click at [644, 199] on td "4080383" at bounding box center [855, 199] width 457 height 26
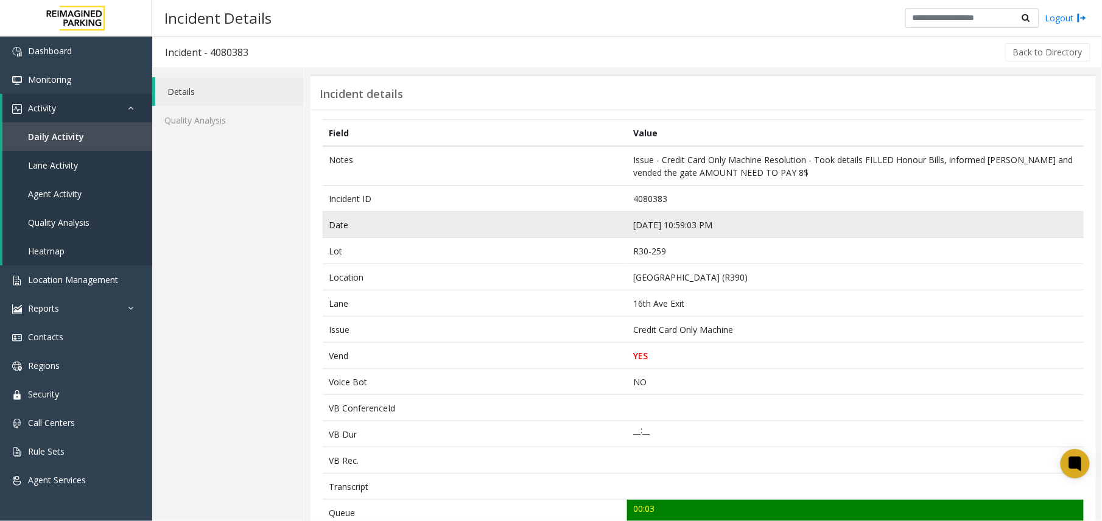
click at [649, 225] on td "[DATE] 10:59:03 PM" at bounding box center [855, 225] width 457 height 26
copy td "[DATE] 10:59:03 PM"
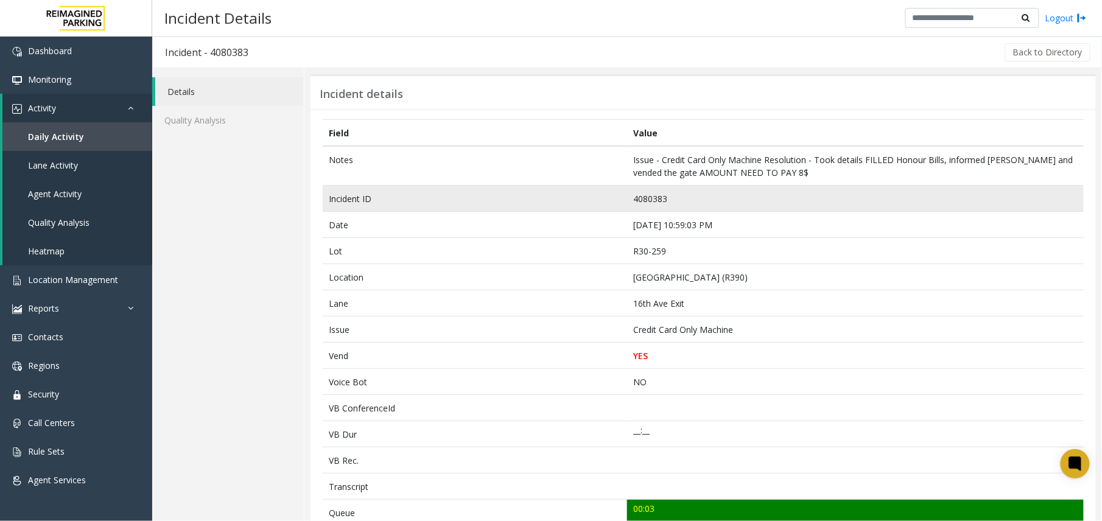
click at [658, 203] on td "4080383" at bounding box center [855, 199] width 457 height 26
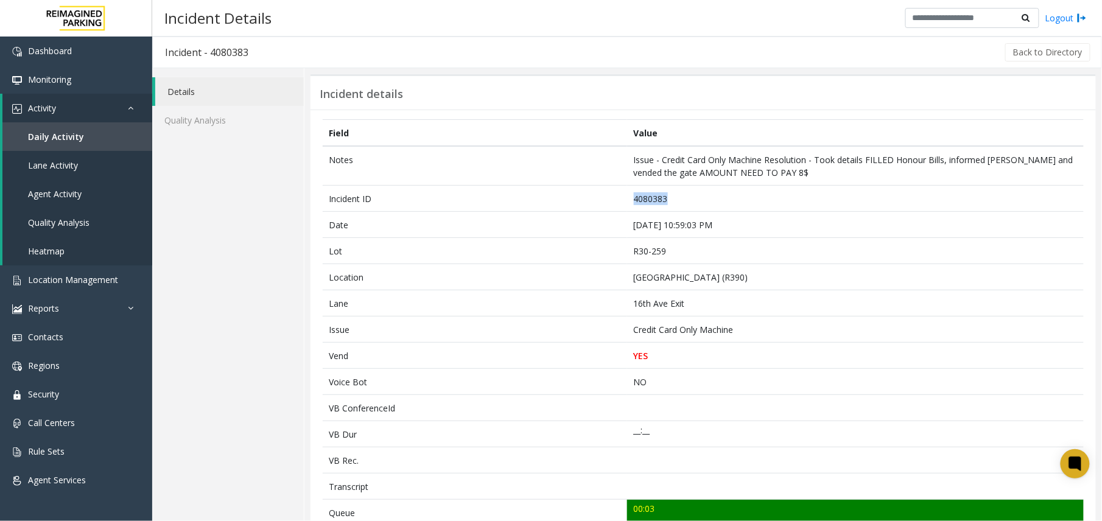
copy td "4080383"
click at [56, 195] on span "Agent Activity" at bounding box center [55, 194] width 54 height 12
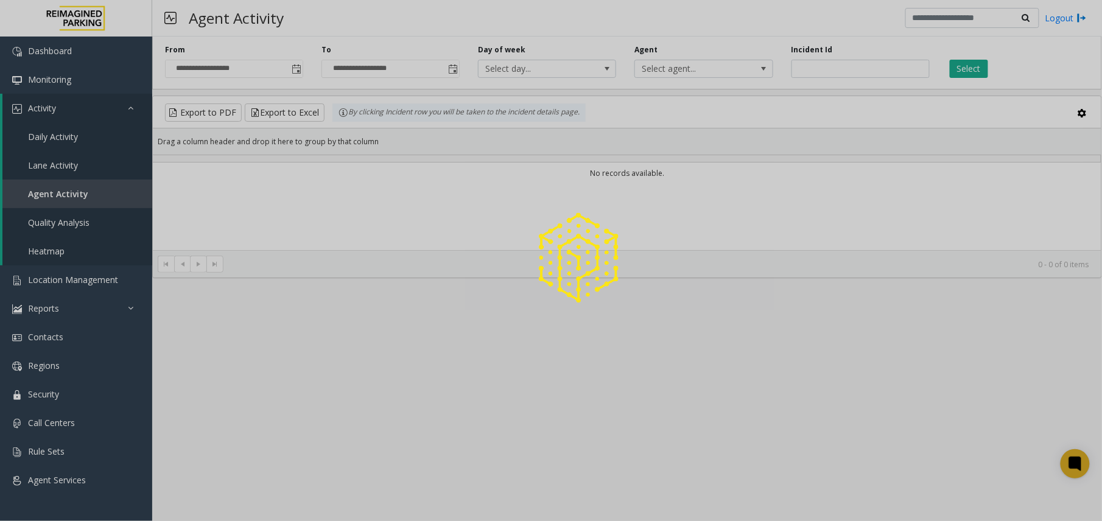
click at [835, 71] on div at bounding box center [551, 260] width 1102 height 521
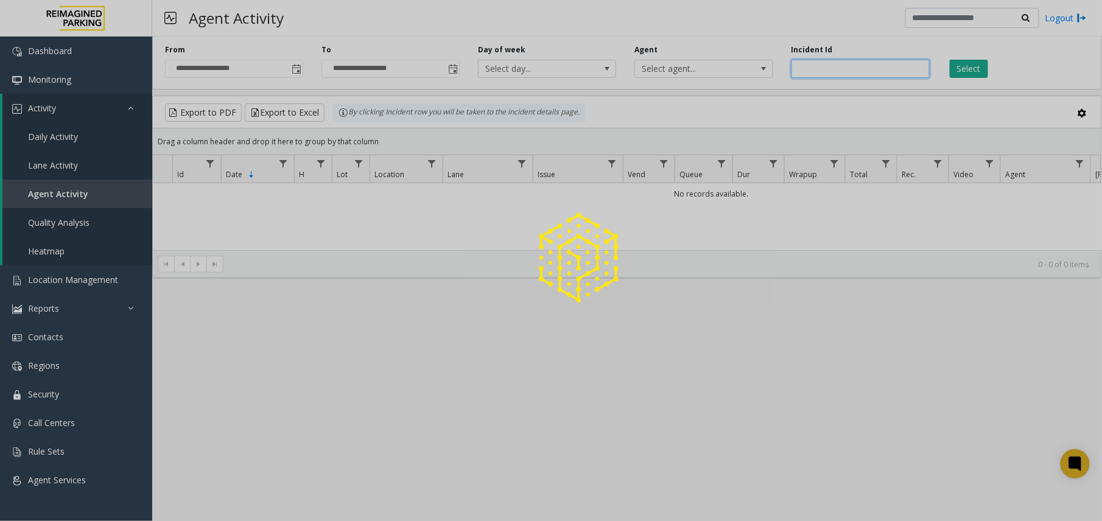
click at [846, 71] on input "number" at bounding box center [861, 69] width 138 height 18
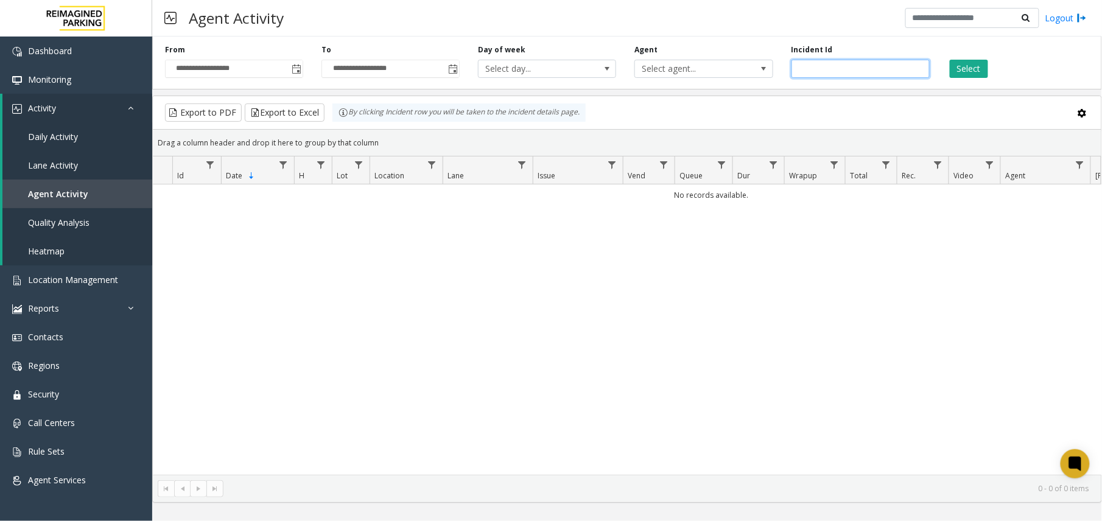
paste input "*******"
click at [918, 71] on button "Select" at bounding box center [969, 69] width 38 height 18
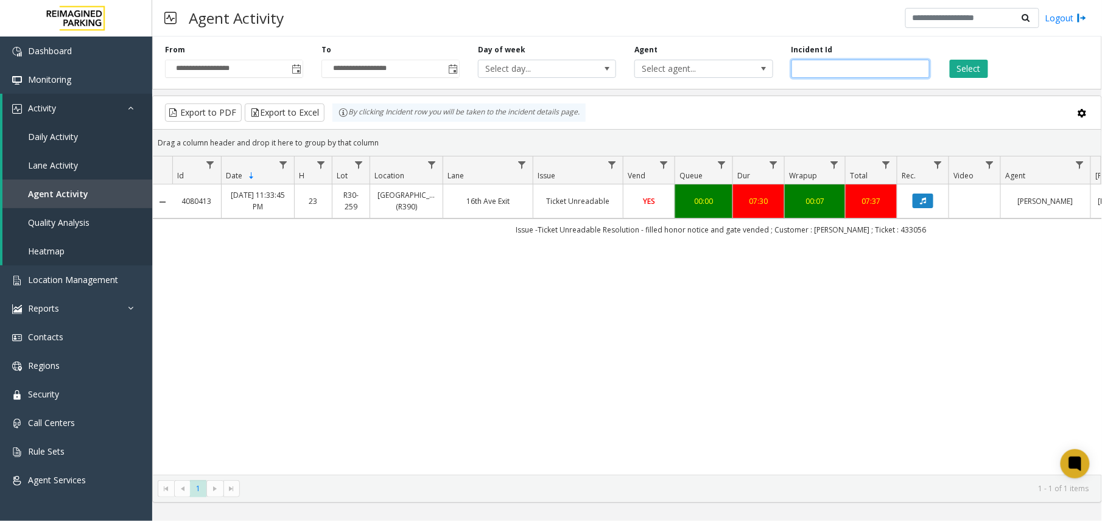
click at [819, 74] on input "*******" at bounding box center [861, 69] width 138 height 18
paste input "number"
type input "*******"
click at [918, 69] on button "Select" at bounding box center [969, 69] width 38 height 18
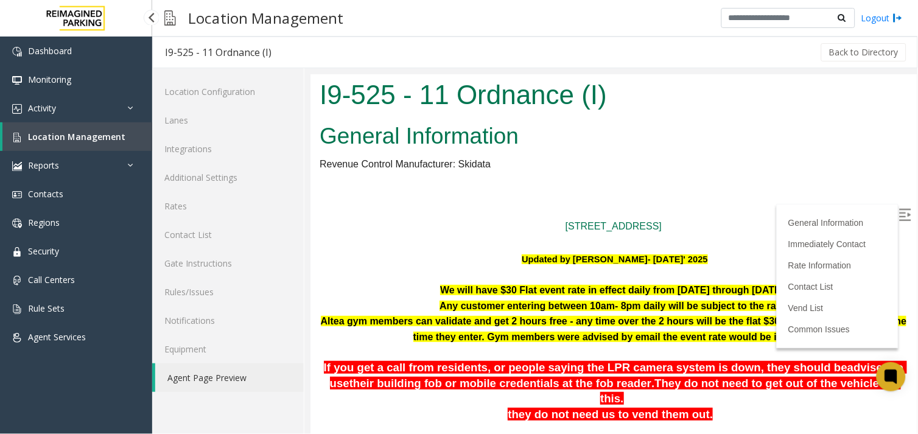
click at [76, 132] on span "Location Management" at bounding box center [76, 137] width 97 height 12
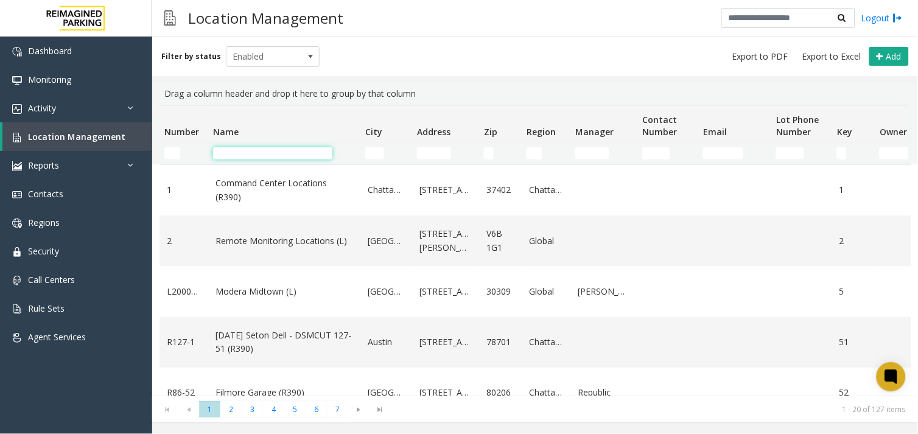
click at [232, 153] on input "Name Filter" at bounding box center [272, 153] width 119 height 12
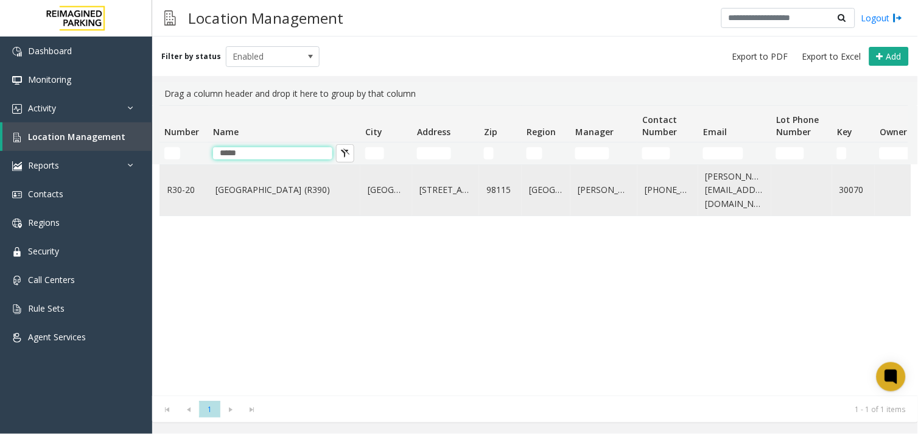
type input "*****"
click at [271, 192] on link "[GEOGRAPHIC_DATA] (R390)" at bounding box center [285, 189] width 138 height 13
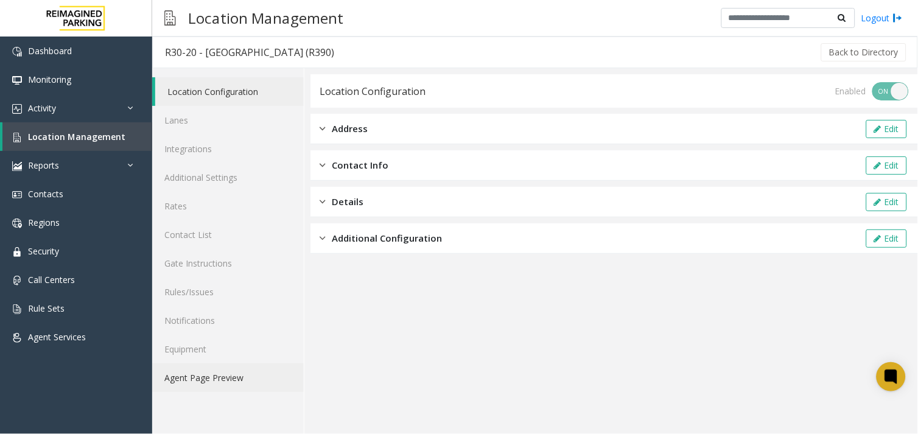
click at [214, 379] on link "Agent Page Preview" at bounding box center [228, 378] width 152 height 29
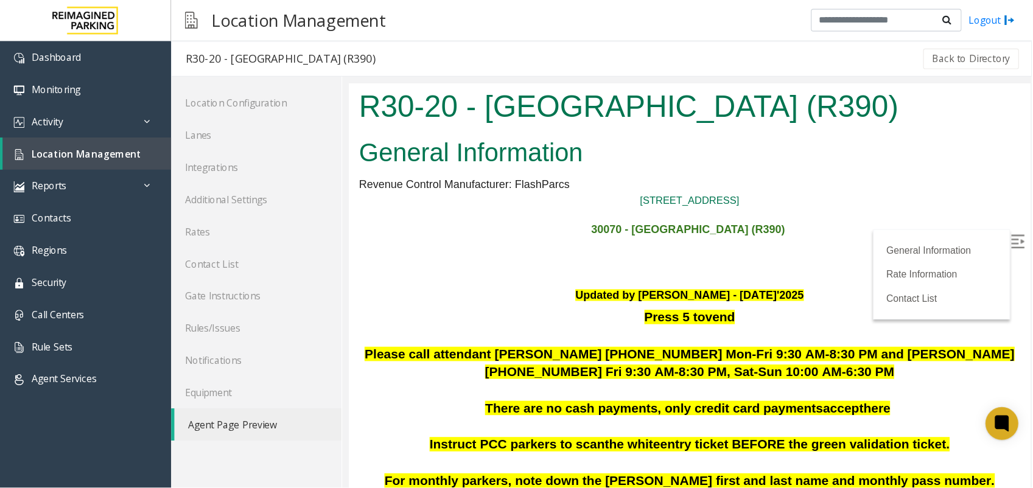
scroll to position [203, 0]
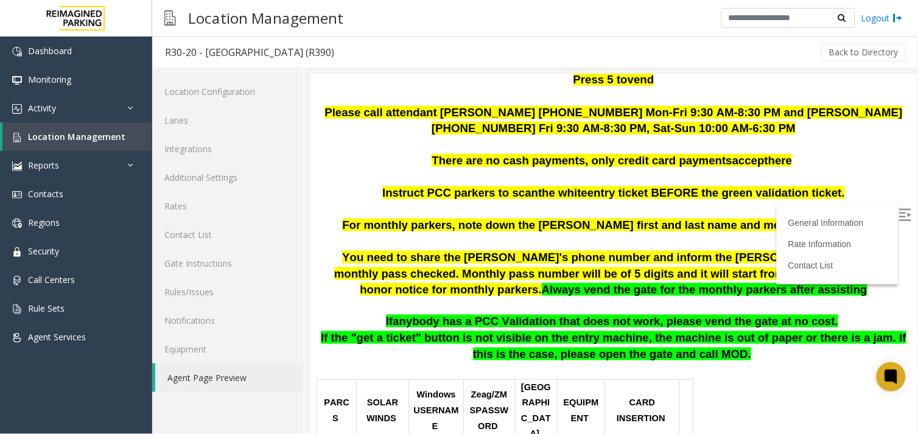
click at [899, 216] on img at bounding box center [905, 214] width 12 height 12
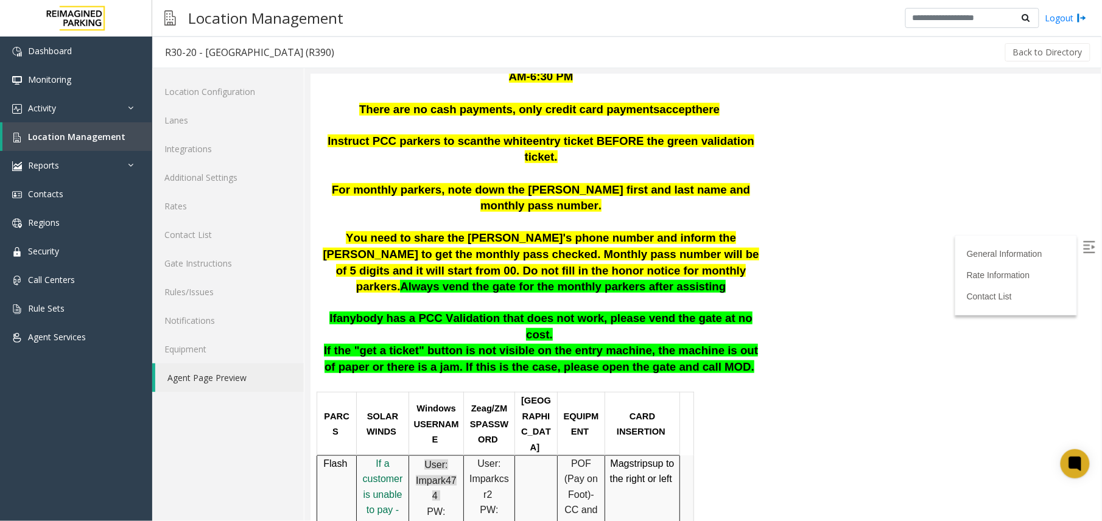
scroll to position [284, 0]
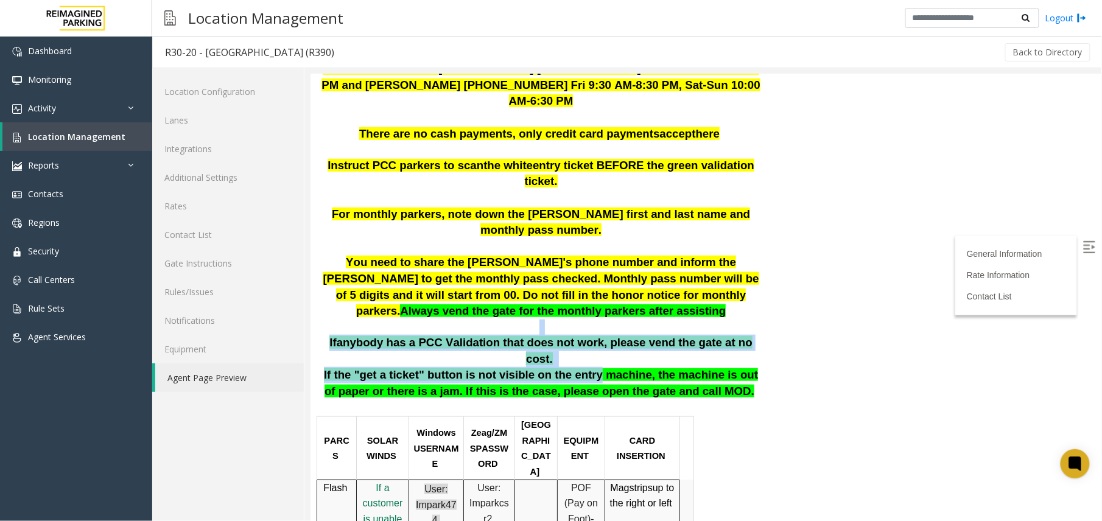
drag, startPoint x: 390, startPoint y: 240, endPoint x: 569, endPoint y: 259, distance: 180.6
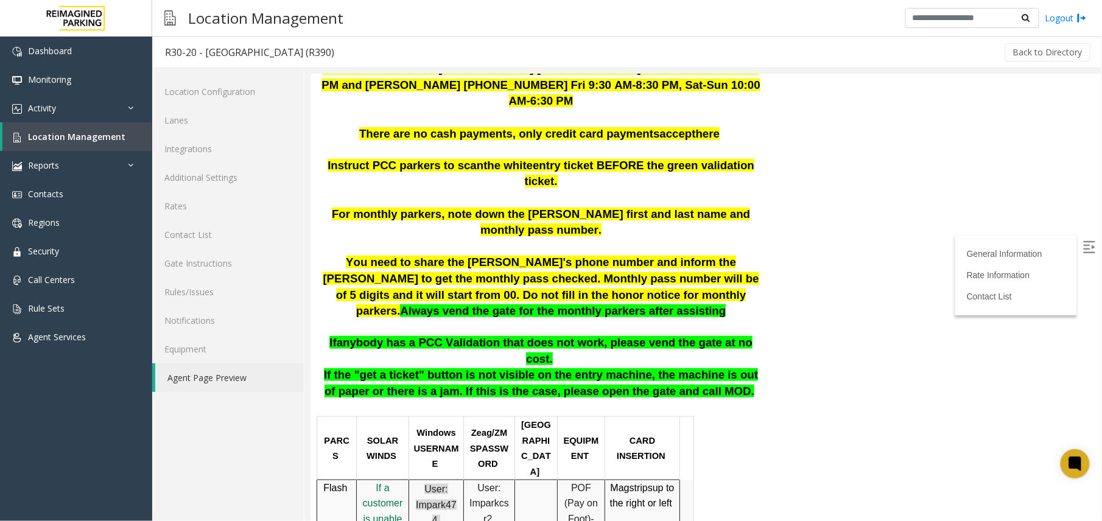
drag, startPoint x: 569, startPoint y: 259, endPoint x: 516, endPoint y: 279, distance: 57.2
click at [516, 368] on span "If the "get a ticket" button is not visible on the entry machine, the machine i…" at bounding box center [540, 382] width 434 height 29
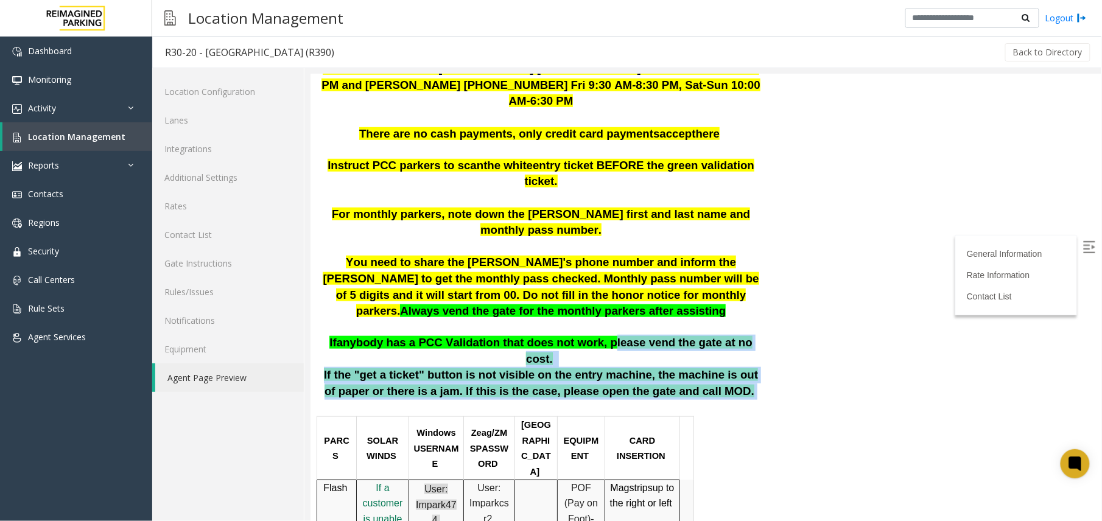
drag, startPoint x: 705, startPoint y: 281, endPoint x: 584, endPoint y: 248, distance: 125.0
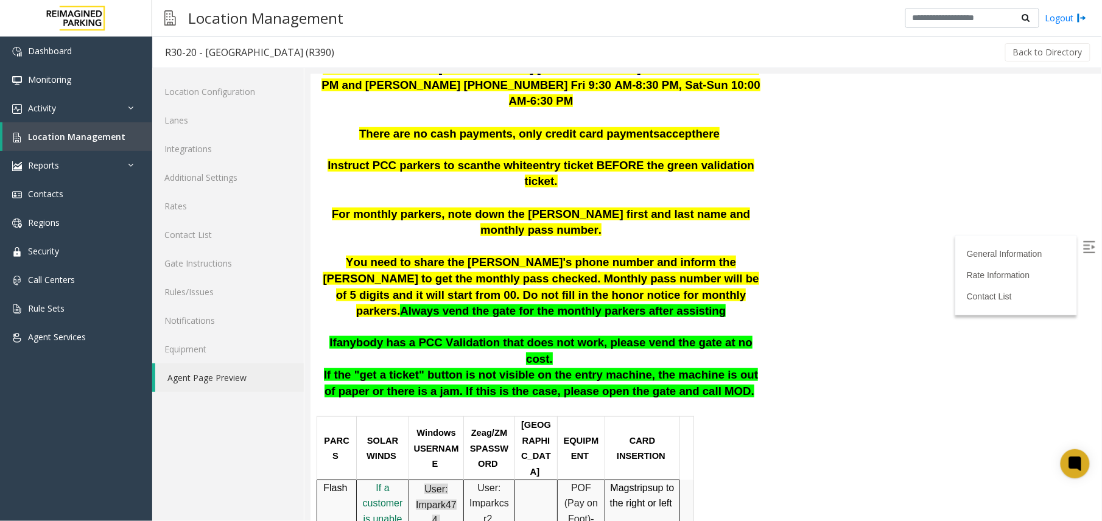
drag, startPoint x: 584, startPoint y: 248, endPoint x: 653, endPoint y: 330, distance: 107.2
click at [653, 434] on span "CARD INSERTION" at bounding box center [640, 448] width 49 height 26
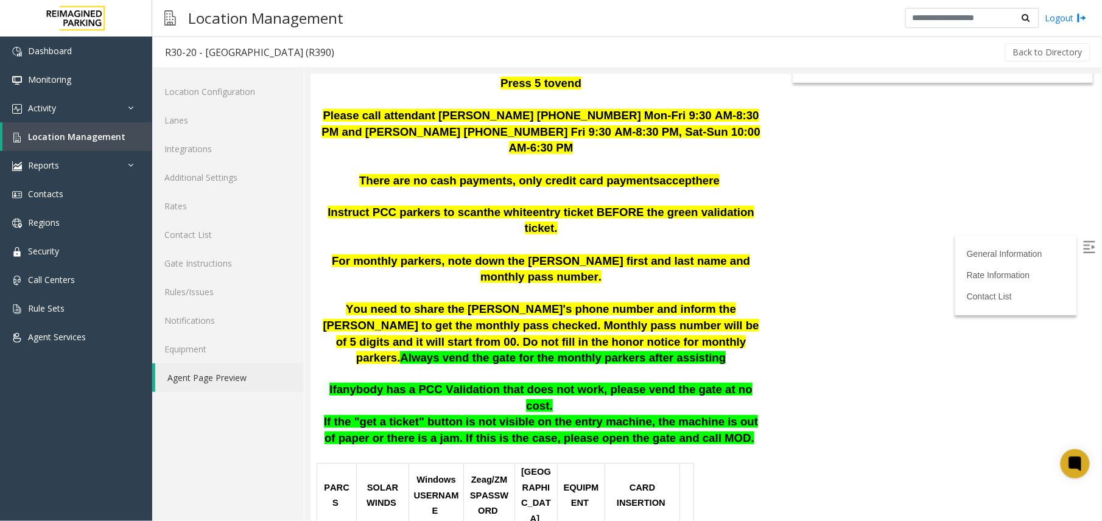
scroll to position [203, 0]
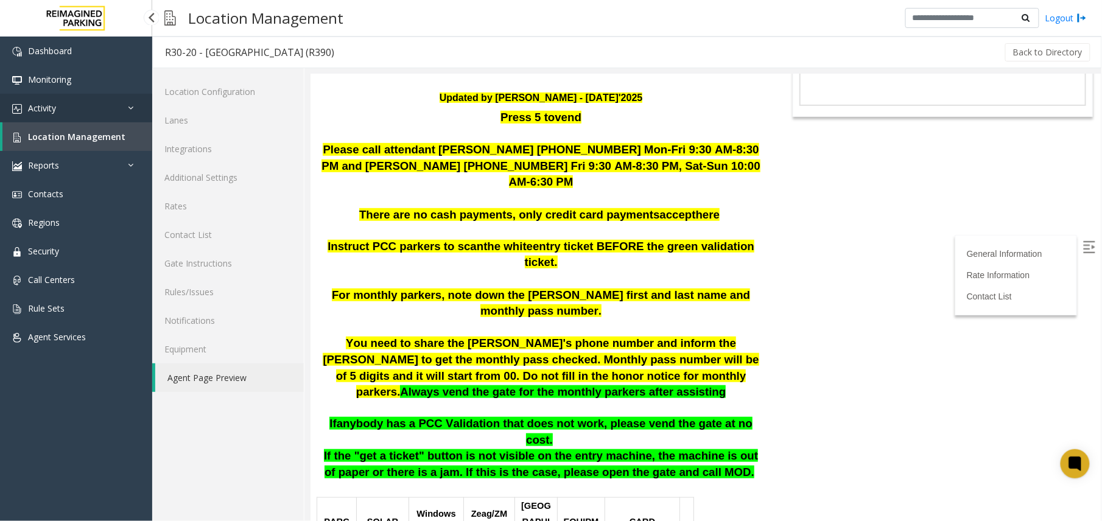
drag, startPoint x: 91, startPoint y: 103, endPoint x: 93, endPoint y: 113, distance: 9.9
click at [91, 103] on link "Activity" at bounding box center [76, 108] width 152 height 29
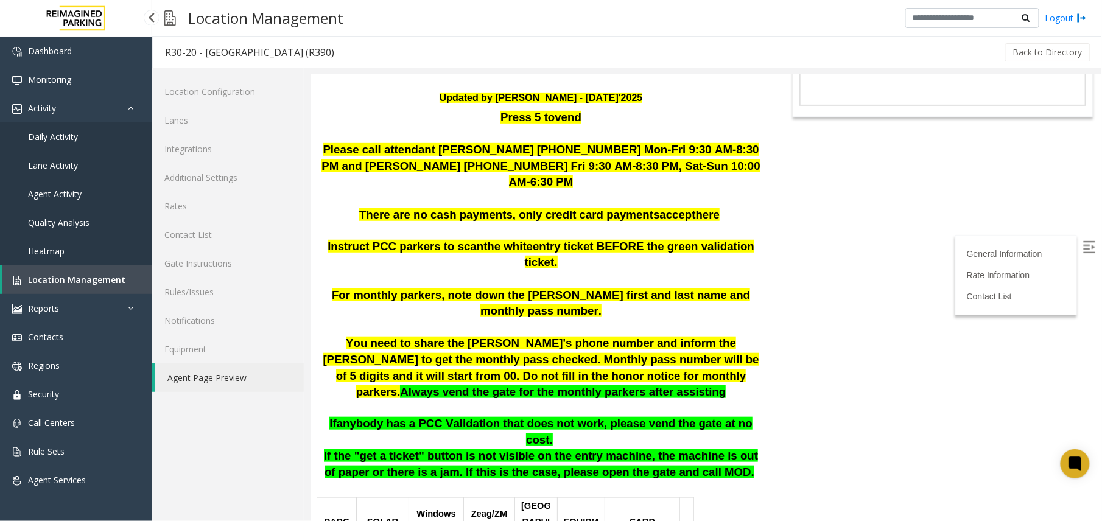
click at [66, 193] on span "Agent Activity" at bounding box center [55, 194] width 54 height 12
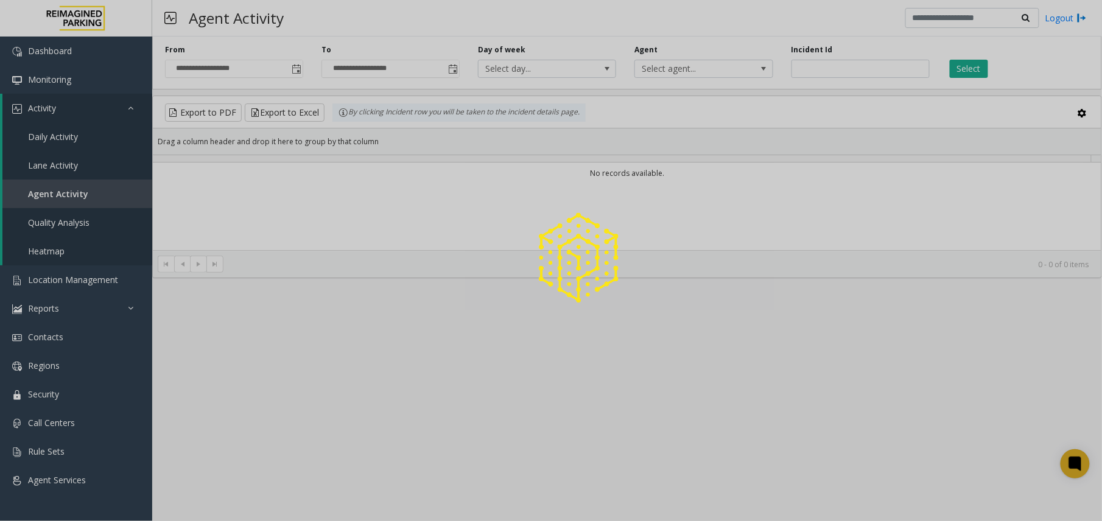
click at [840, 68] on div at bounding box center [551, 260] width 1102 height 521
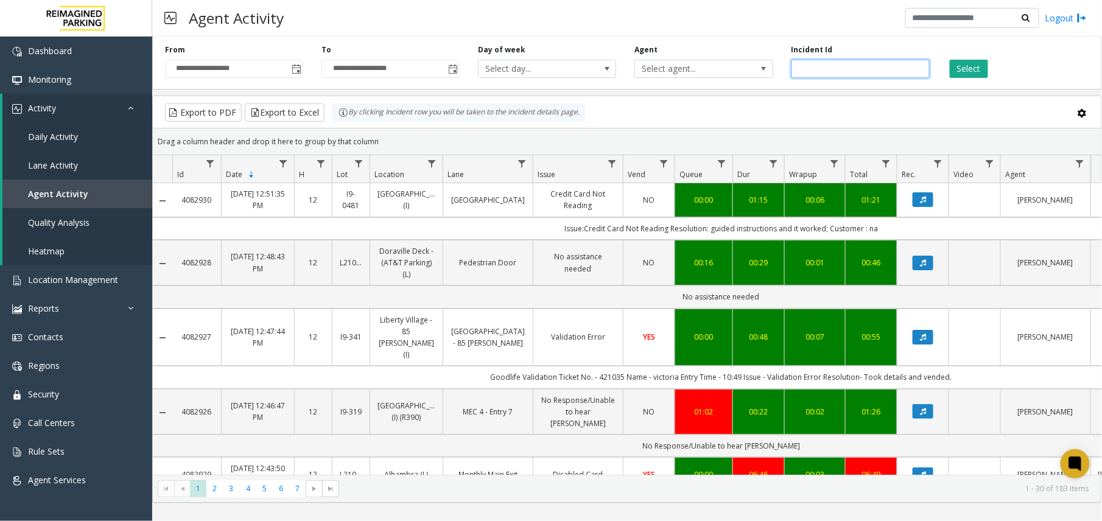
click at [840, 68] on input "number" at bounding box center [861, 69] width 138 height 18
paste input "*******"
type input "*******"
click at [908, 68] on button "Select" at bounding box center [969, 69] width 38 height 18
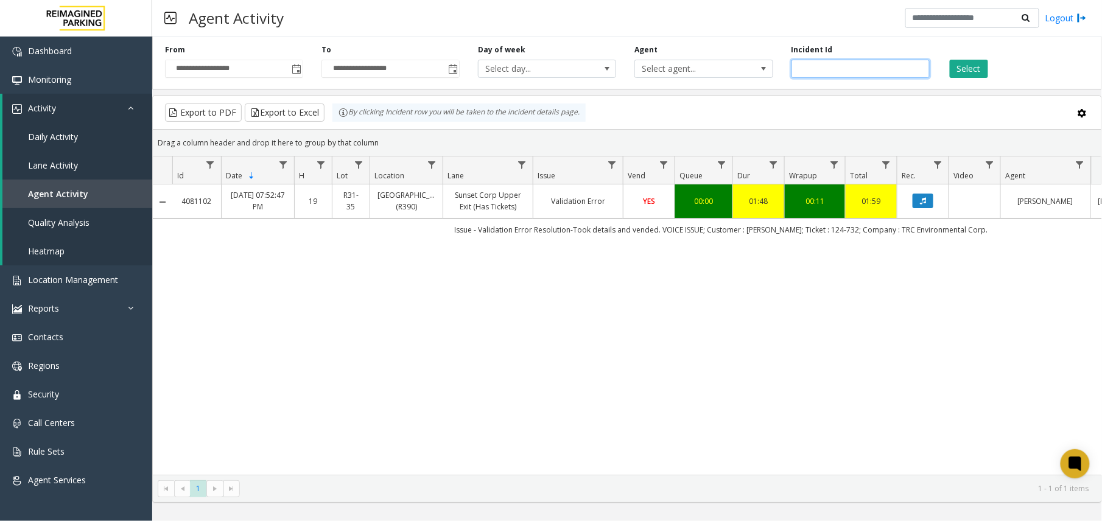
click at [811, 62] on input "*******" at bounding box center [861, 69] width 138 height 18
click at [908, 65] on button "Select" at bounding box center [969, 69] width 38 height 18
drag, startPoint x: 0, startPoint y: 0, endPoint x: 69, endPoint y: 279, distance: 287.4
click at [69, 279] on span "Location Management" at bounding box center [73, 280] width 90 height 12
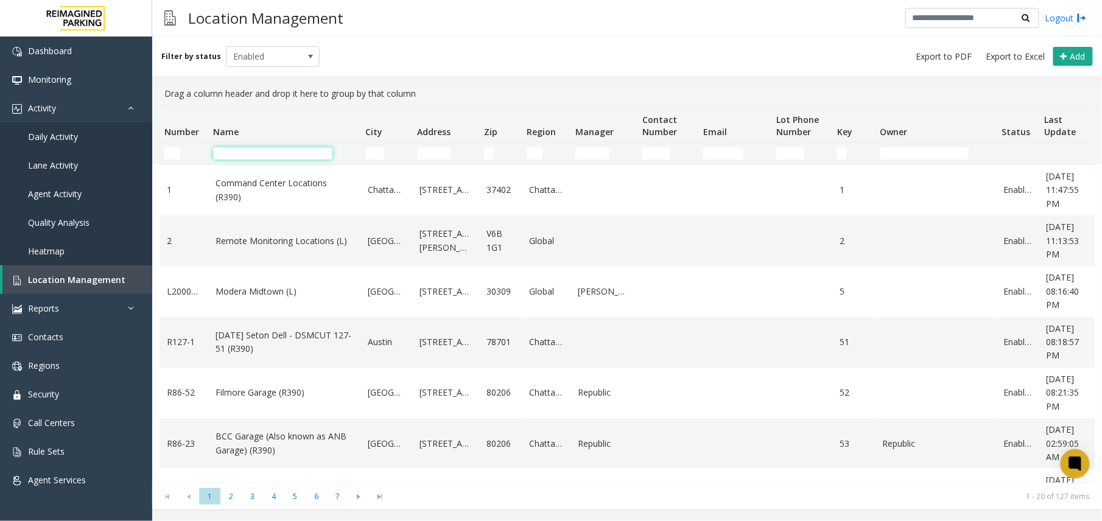
click at [276, 153] on input "Name Filter" at bounding box center [272, 153] width 119 height 12
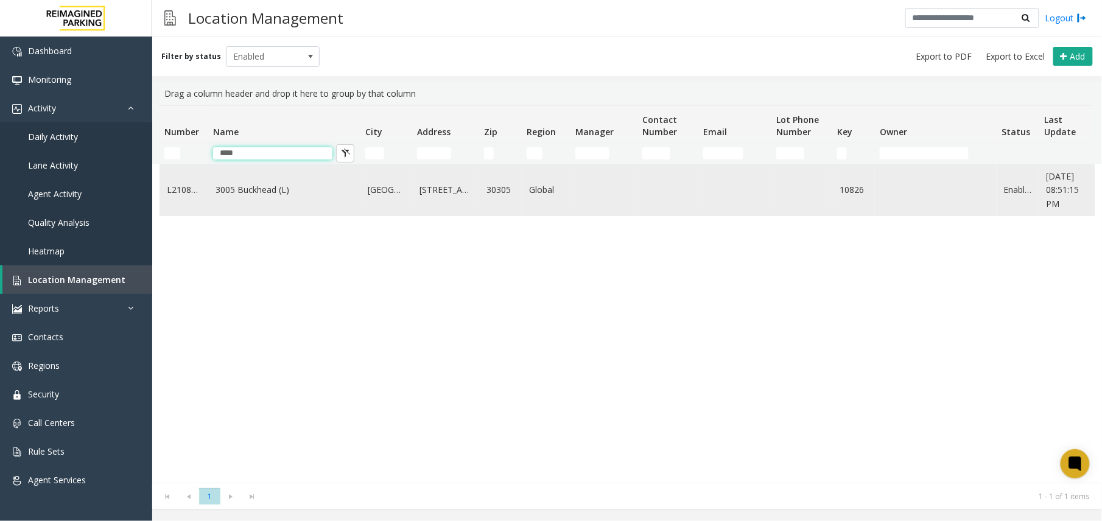
type input "****"
click at [293, 197] on link "3005 Buckhead (L)" at bounding box center [285, 189] width 138 height 13
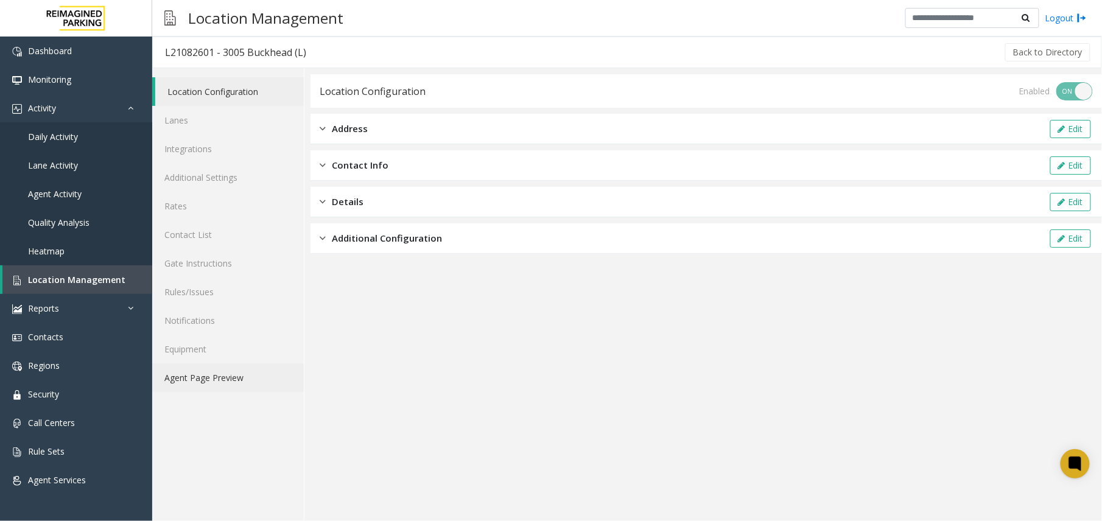
click at [241, 375] on link "Agent Page Preview" at bounding box center [228, 378] width 152 height 29
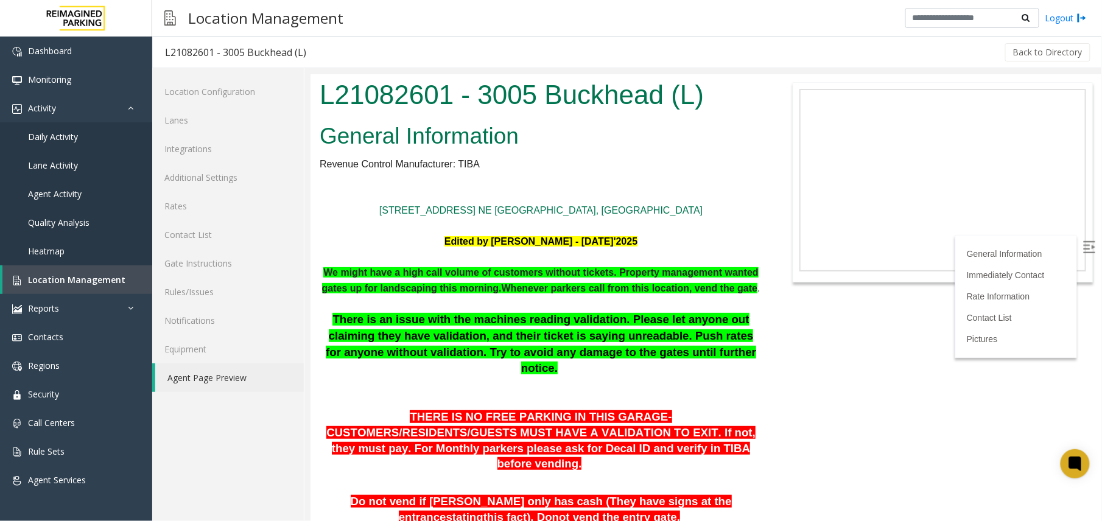
scroll to position [162, 0]
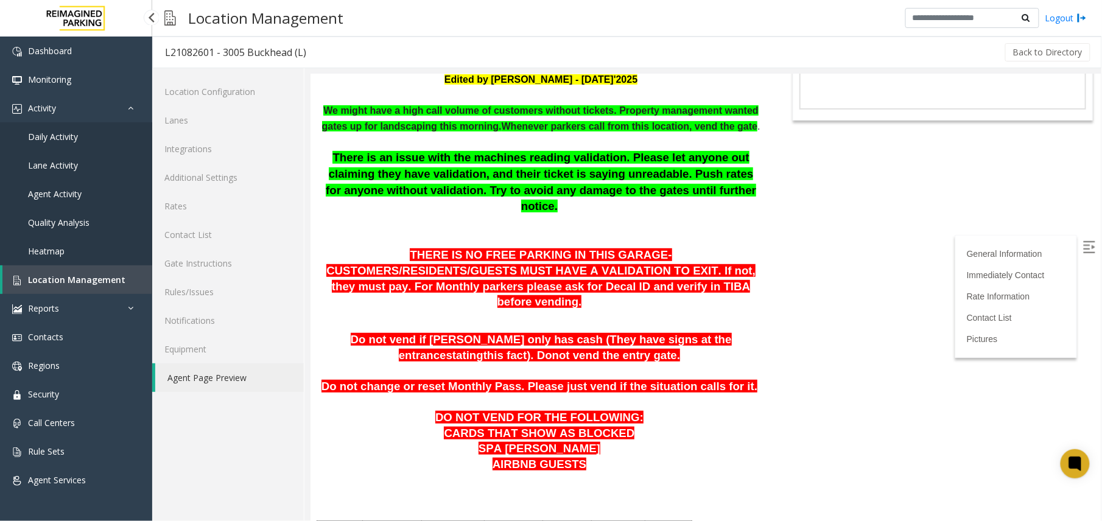
click at [112, 273] on link "Location Management" at bounding box center [77, 280] width 150 height 29
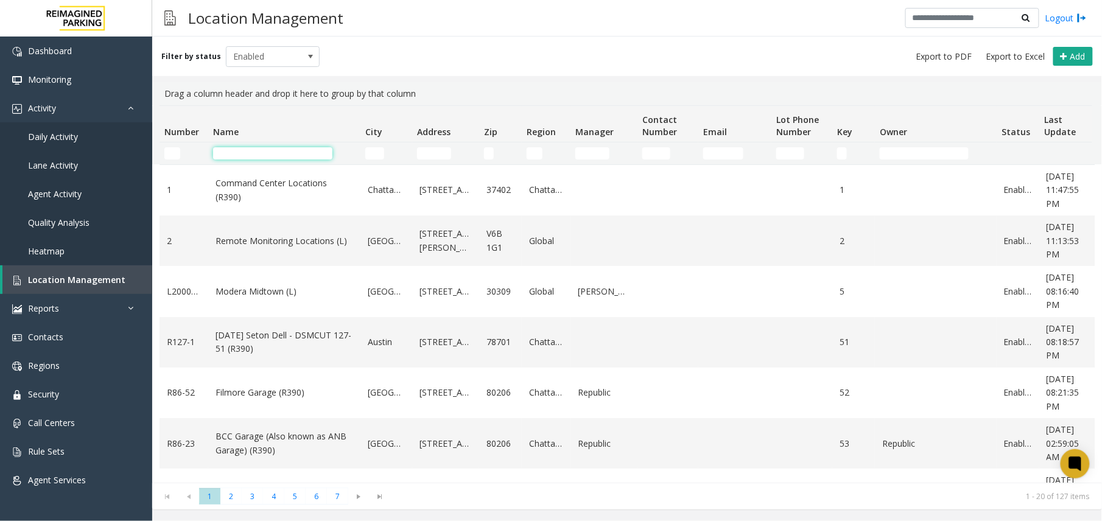
click at [245, 156] on input "Name Filter" at bounding box center [272, 153] width 119 height 12
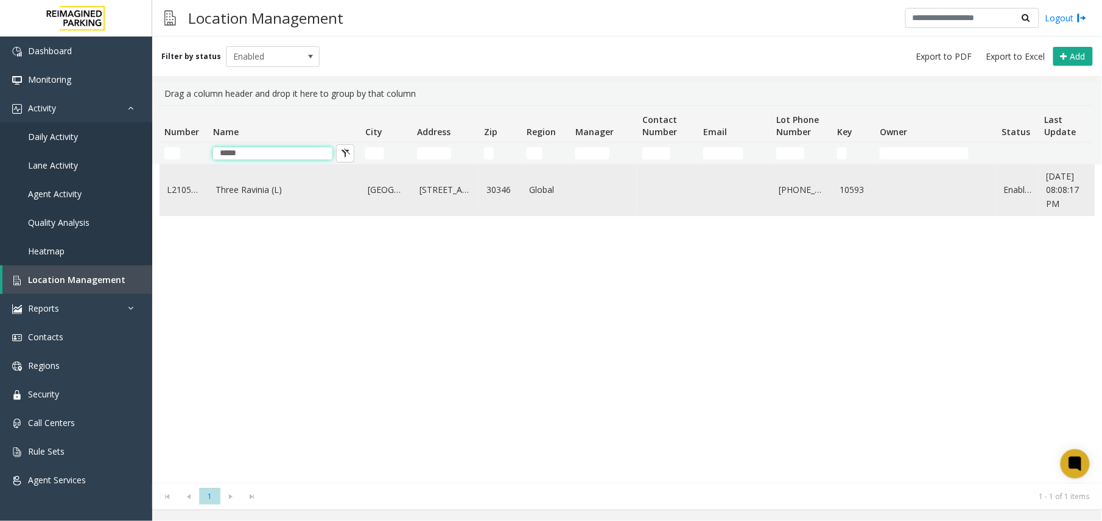
type input "*****"
click at [264, 206] on td "Three Ravinia (L)" at bounding box center [284, 190] width 152 height 51
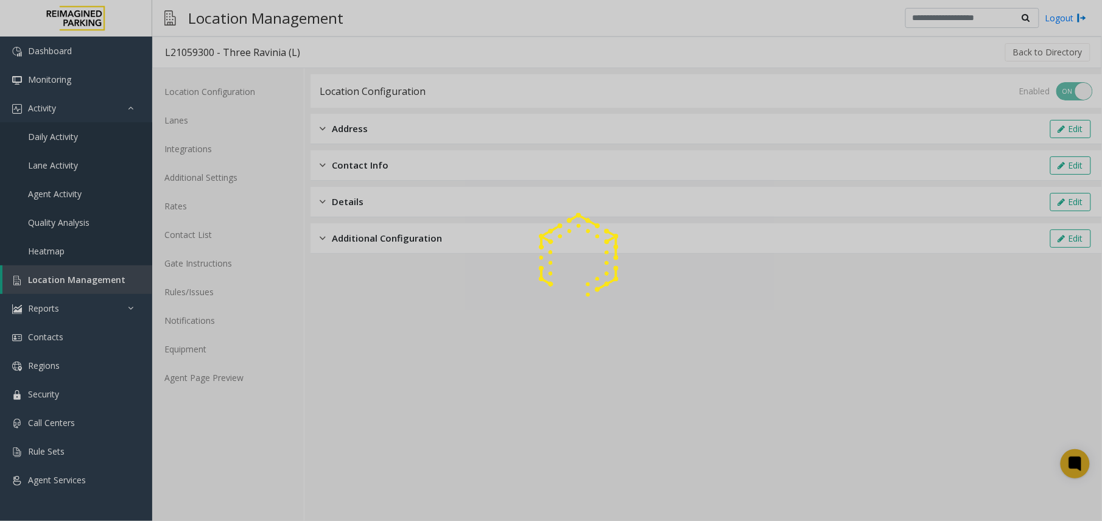
click at [244, 380] on div at bounding box center [551, 260] width 1102 height 521
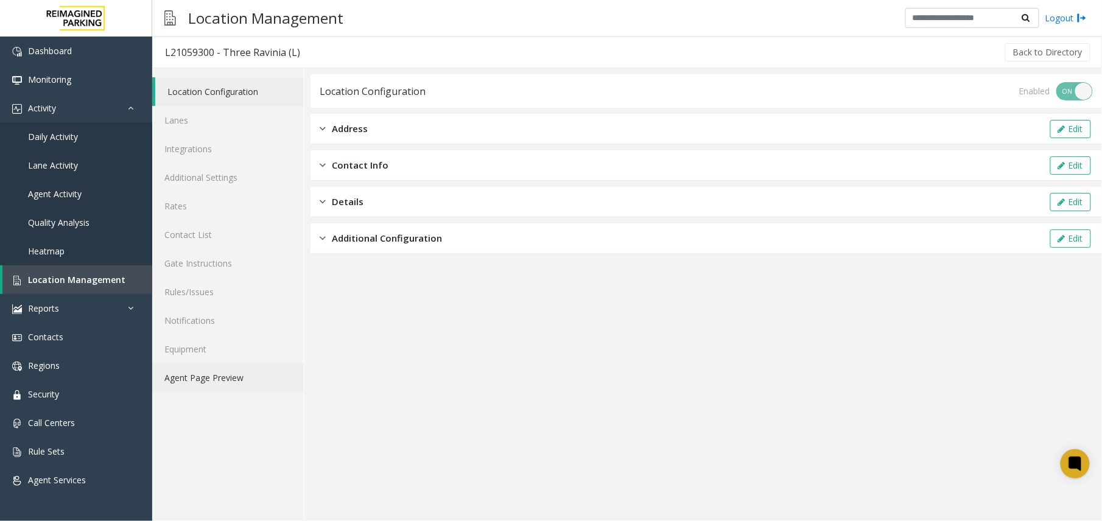
click at [244, 380] on link "Agent Page Preview" at bounding box center [228, 378] width 152 height 29
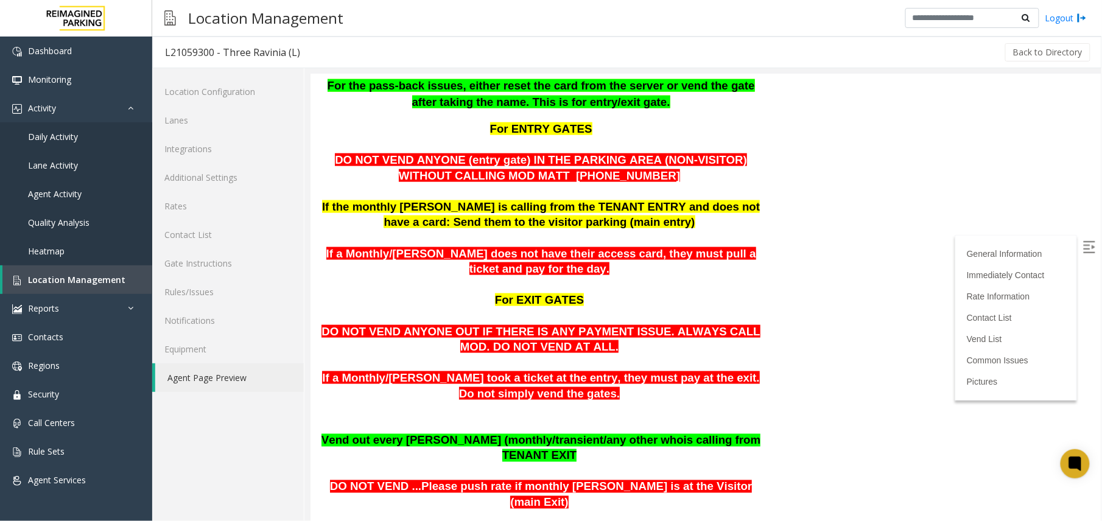
scroll to position [487, 0]
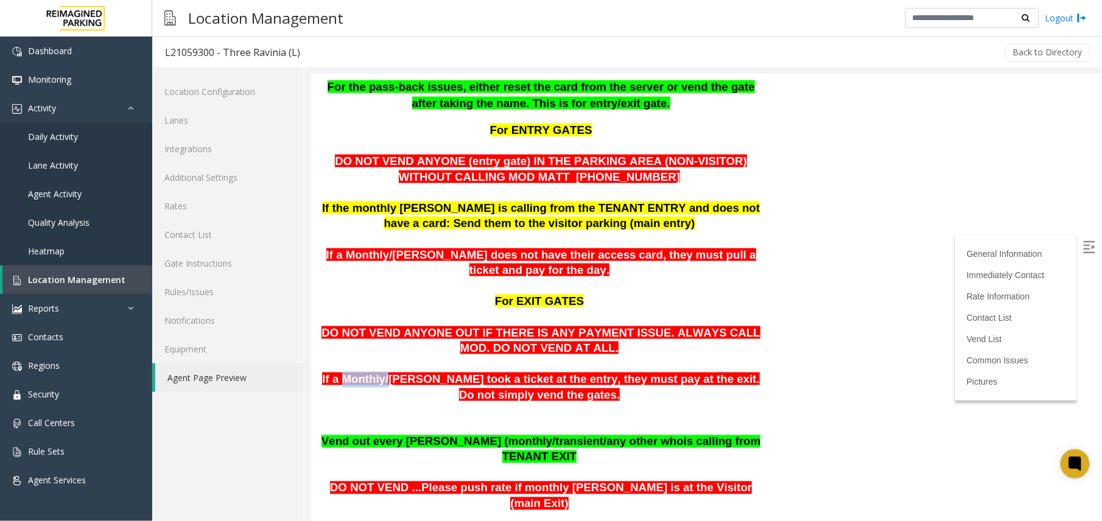
drag, startPoint x: 353, startPoint y: 368, endPoint x: 413, endPoint y: 361, distance: 60.7
click at [413, 372] on span "If a Monthly/Tenant parker took a ticket at the entry, they must pay at the exi…" at bounding box center [540, 386] width 437 height 29
drag, startPoint x: 413, startPoint y: 361, endPoint x: 434, endPoint y: 311, distance: 54.6
click at [434, 326] on span "DO NOT VEND ANYONE OUT IF THERE IS ANY PAYMENT ISSUE. ALWAYS CALL MOD. DO NOT V…" at bounding box center [540, 340] width 438 height 29
drag, startPoint x: 434, startPoint y: 311, endPoint x: 399, endPoint y: 271, distance: 53.0
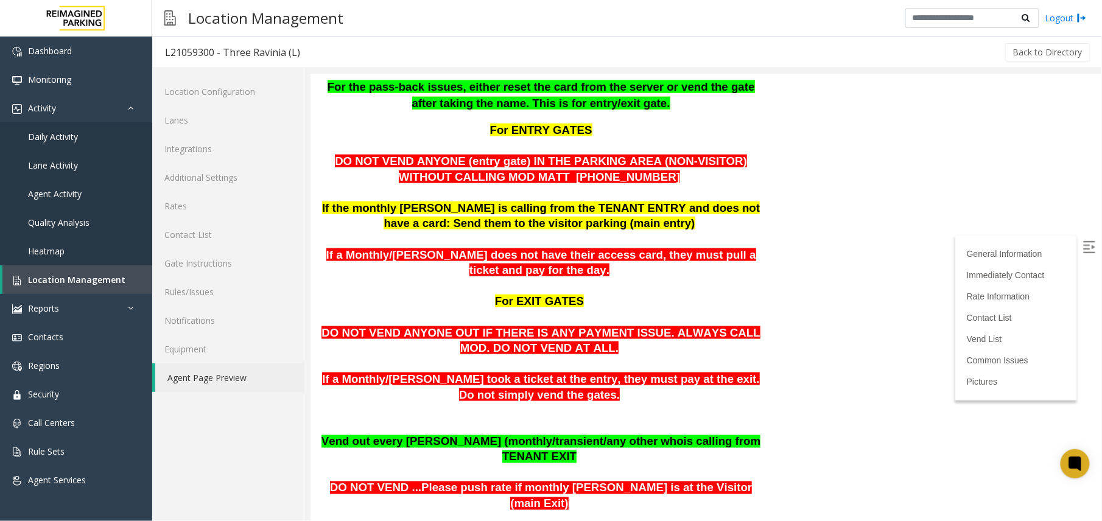
click at [399, 278] on p "For EXIT GATES" at bounding box center [540, 293] width 443 height 31
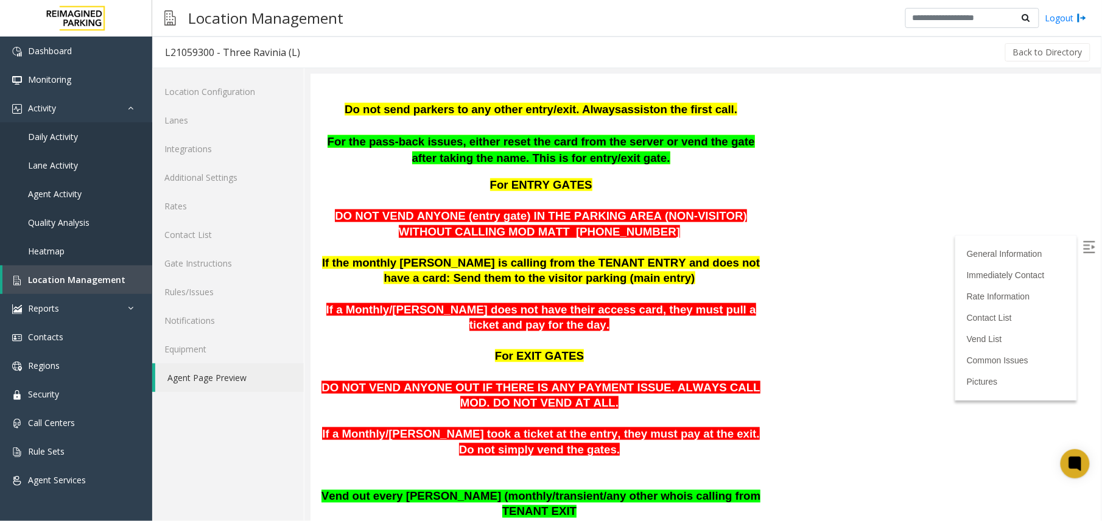
scroll to position [406, 0]
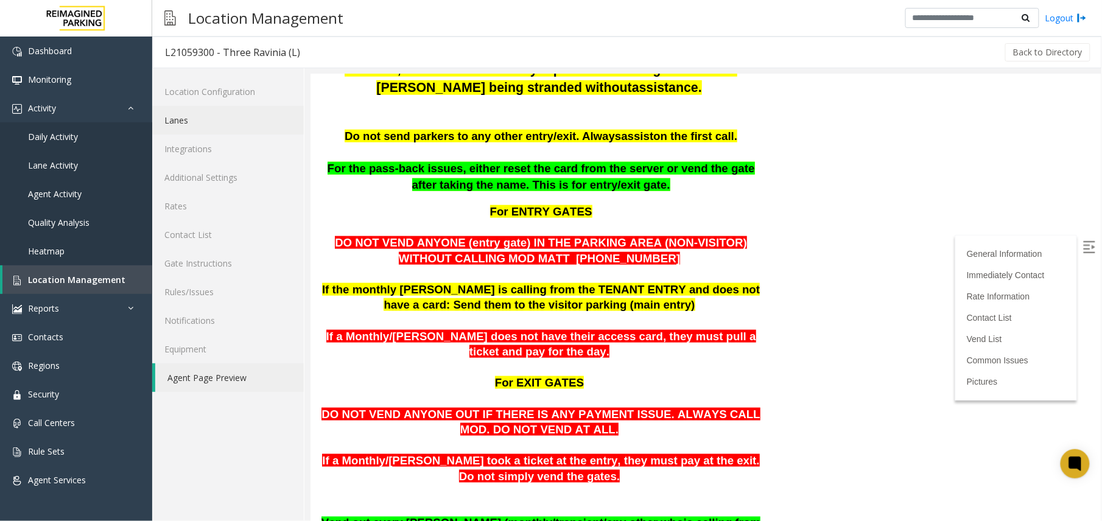
click at [189, 125] on link "Lanes" at bounding box center [228, 120] width 152 height 29
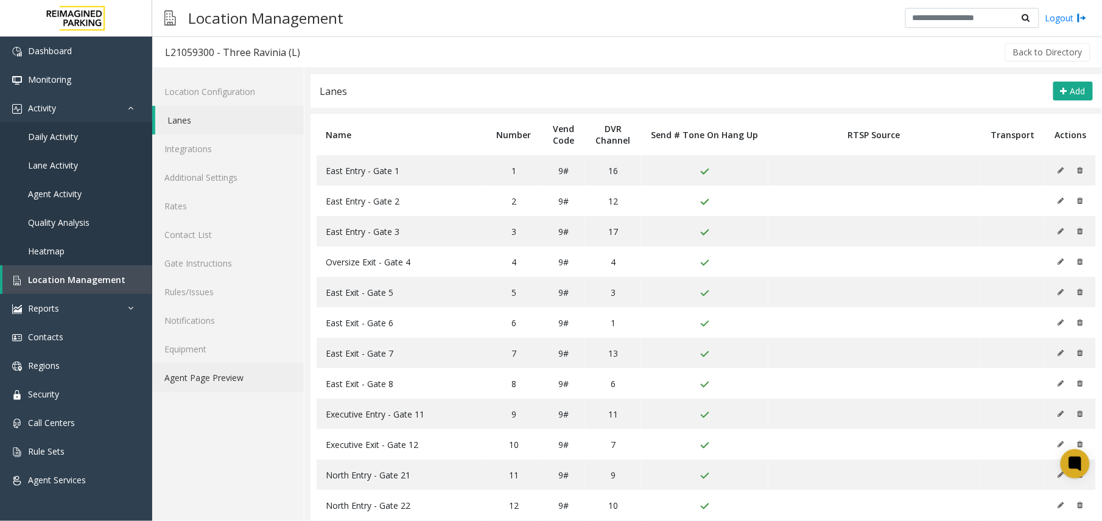
click at [227, 376] on link "Agent Page Preview" at bounding box center [228, 378] width 152 height 29
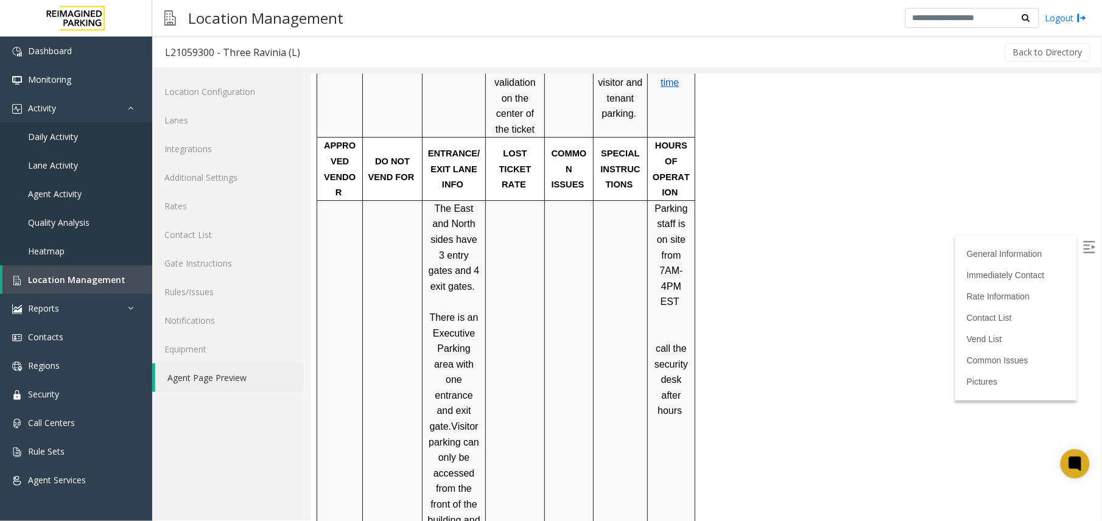
scroll to position [1461, 0]
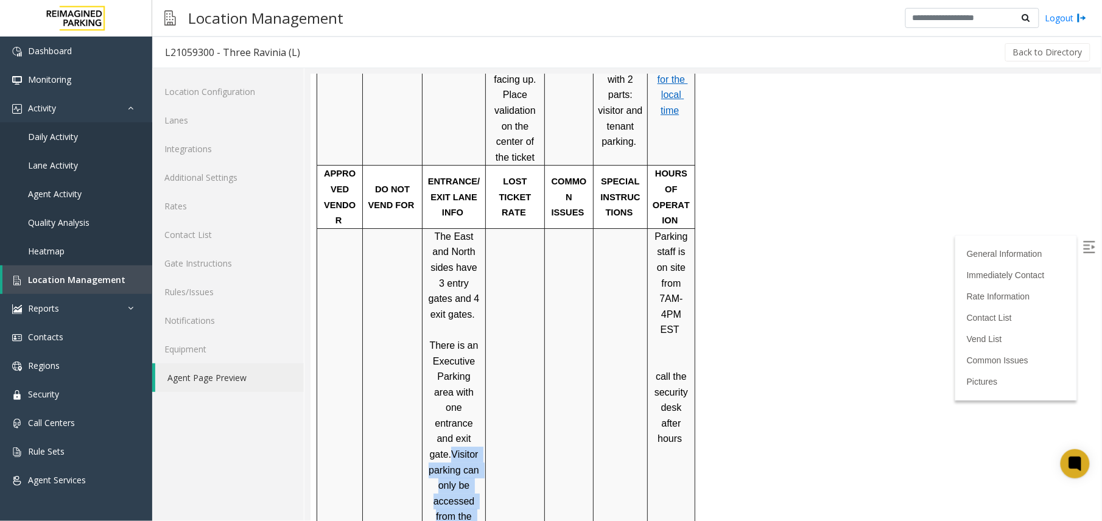
drag, startPoint x: 435, startPoint y: 301, endPoint x: 468, endPoint y: 393, distance: 97.1
click at [468, 393] on p "There is an Executive Parking area with one entrance and exit gate. Visitor par…" at bounding box center [453, 477] width 54 height 281
